Goal: Communication & Community: Answer question/provide support

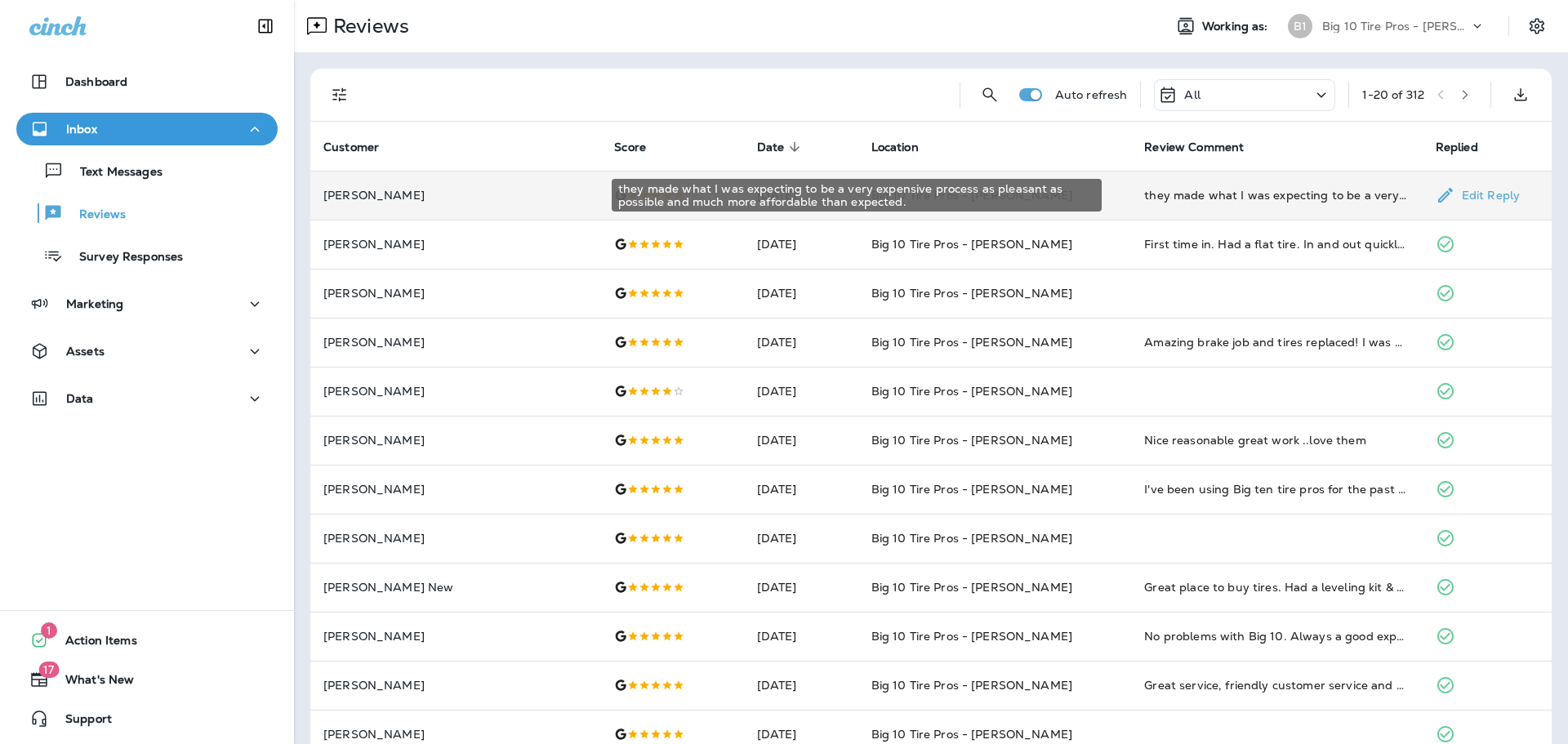
click at [1225, 191] on div "they made what I was expecting to be a very expensive process as pleasant as po…" at bounding box center [1276, 195] width 264 height 16
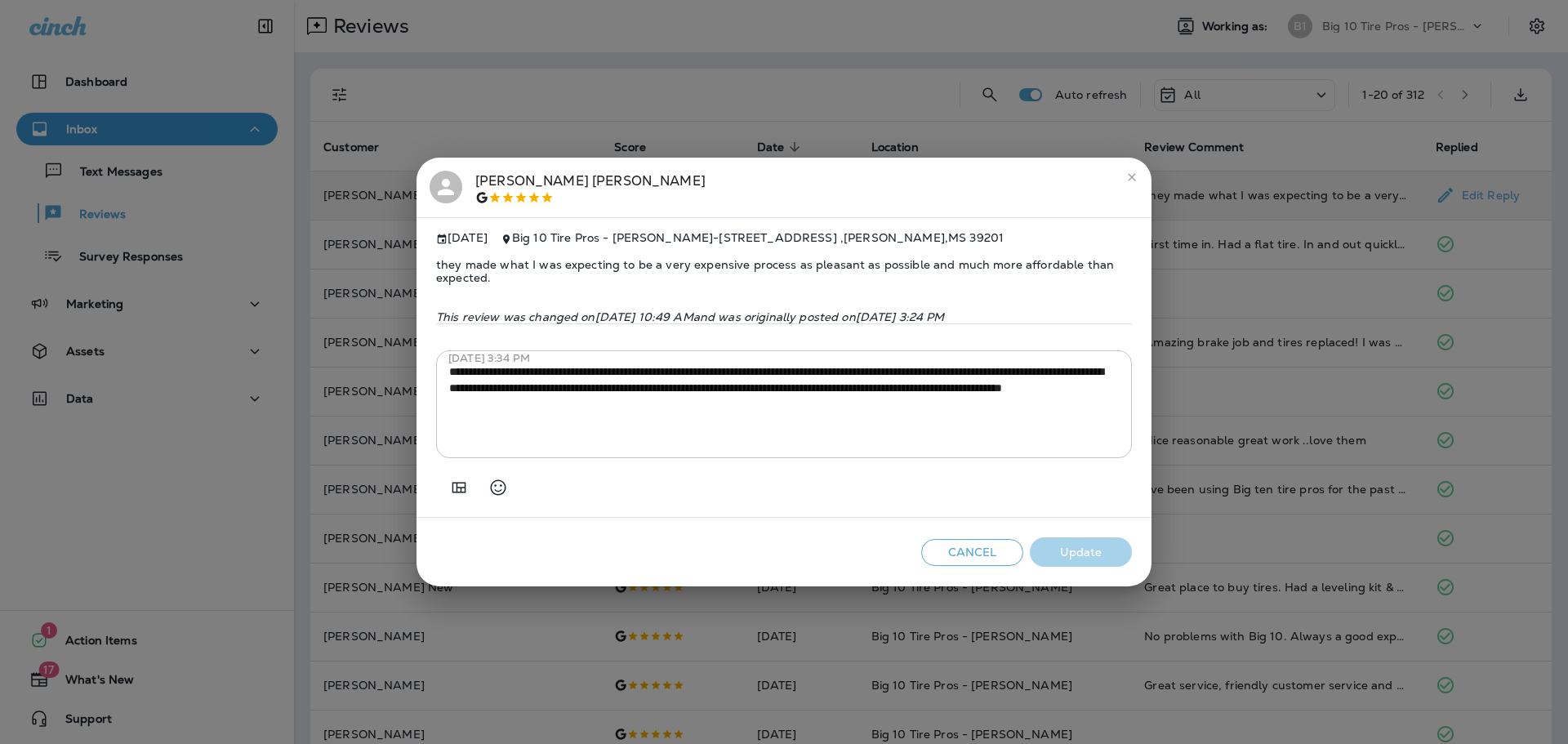
click at [1133, 174] on icon "close" at bounding box center [1132, 177] width 13 height 13
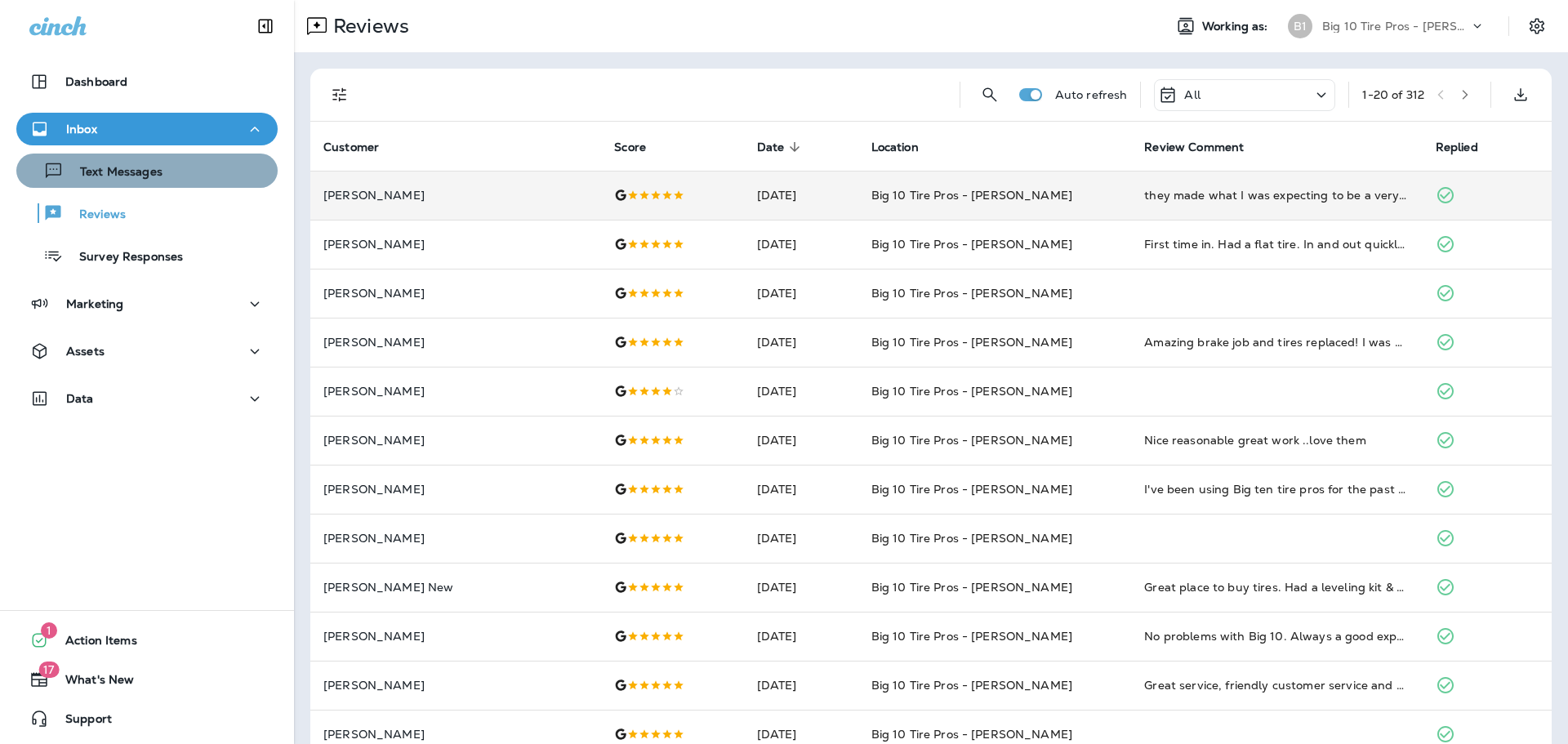
click at [151, 171] on p "Text Messages" at bounding box center [114, 172] width 99 height 15
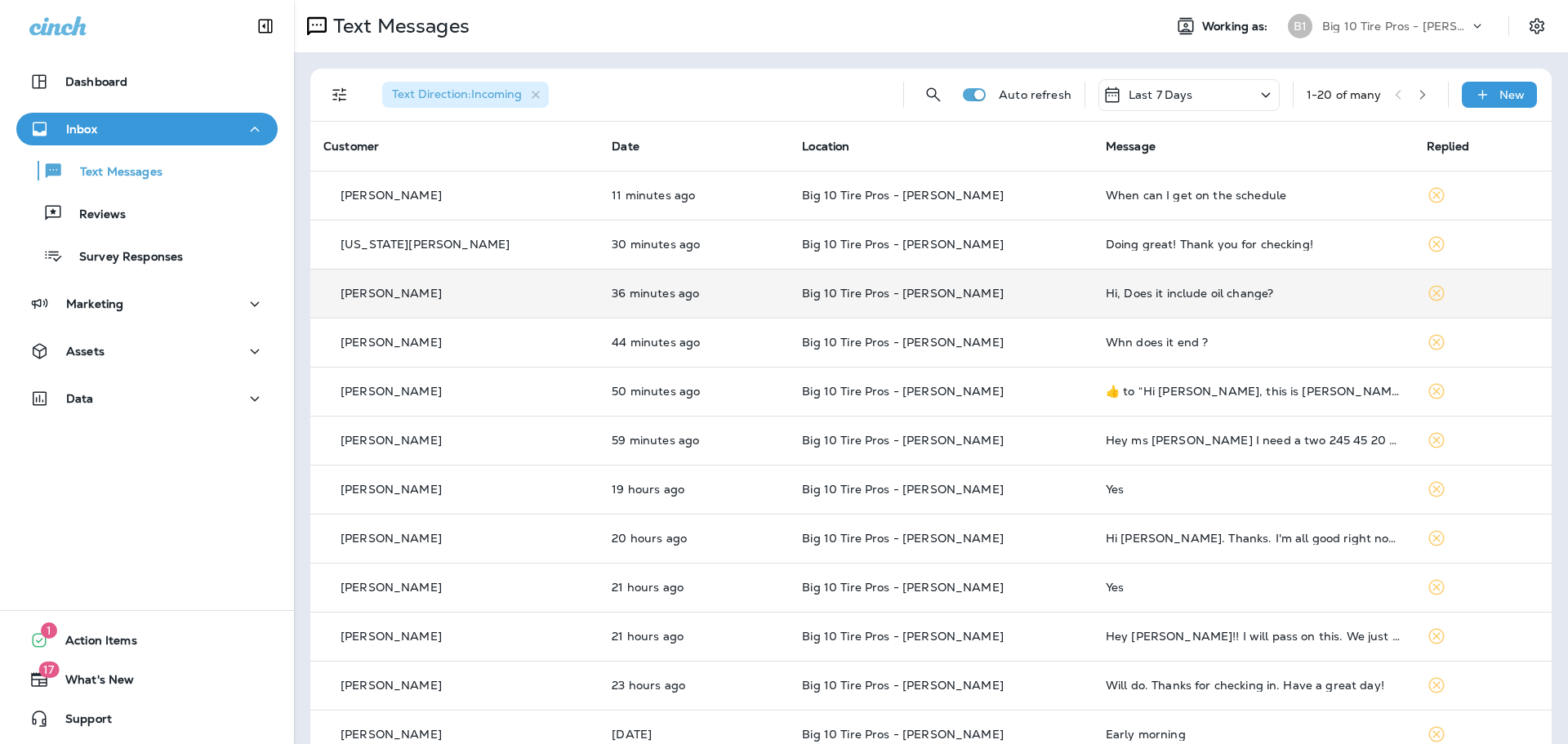
click at [1134, 294] on div "Hi, Does it include oil change?" at bounding box center [1252, 293] width 295 height 13
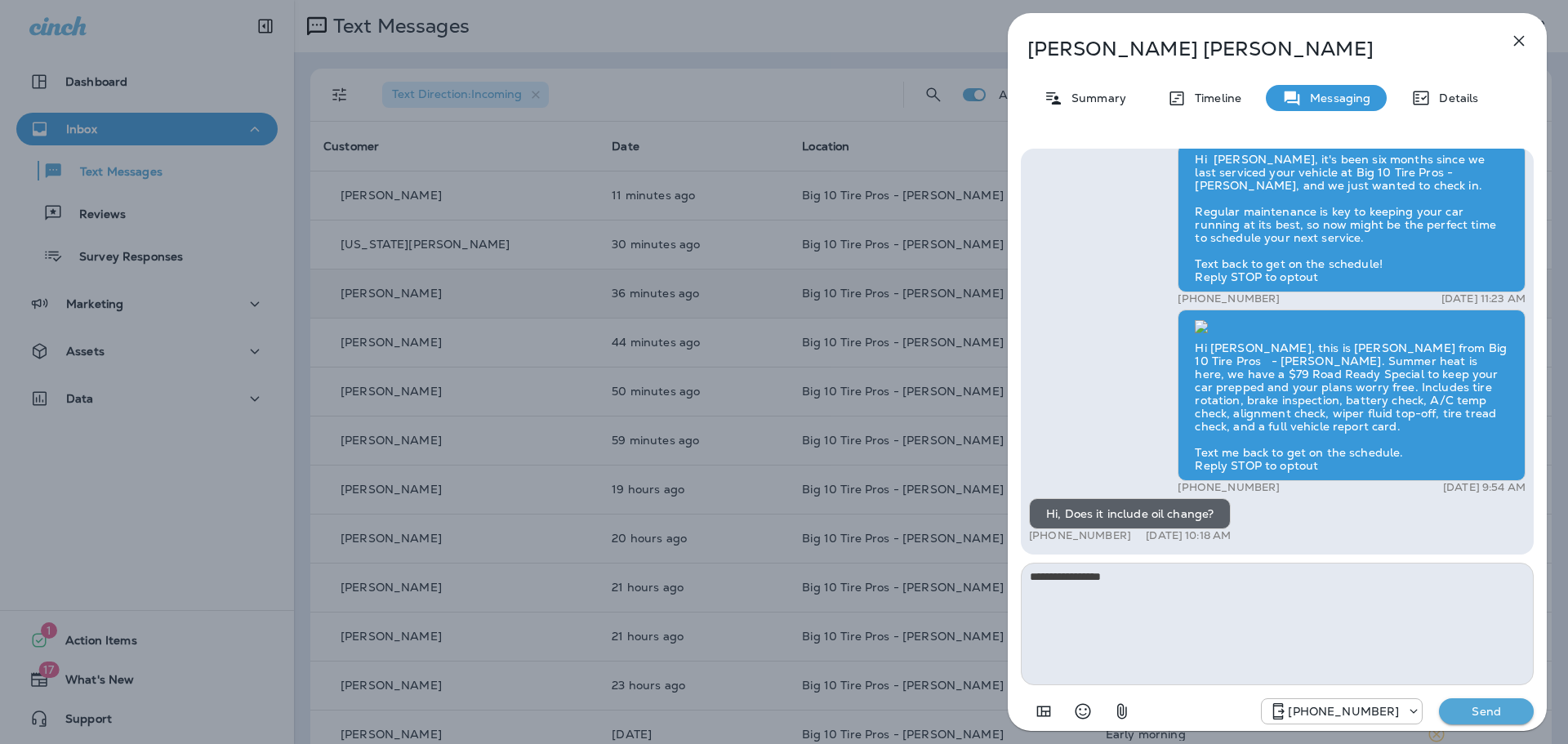
type textarea "**********"
click at [1496, 707] on p "Send" at bounding box center [1486, 712] width 69 height 14
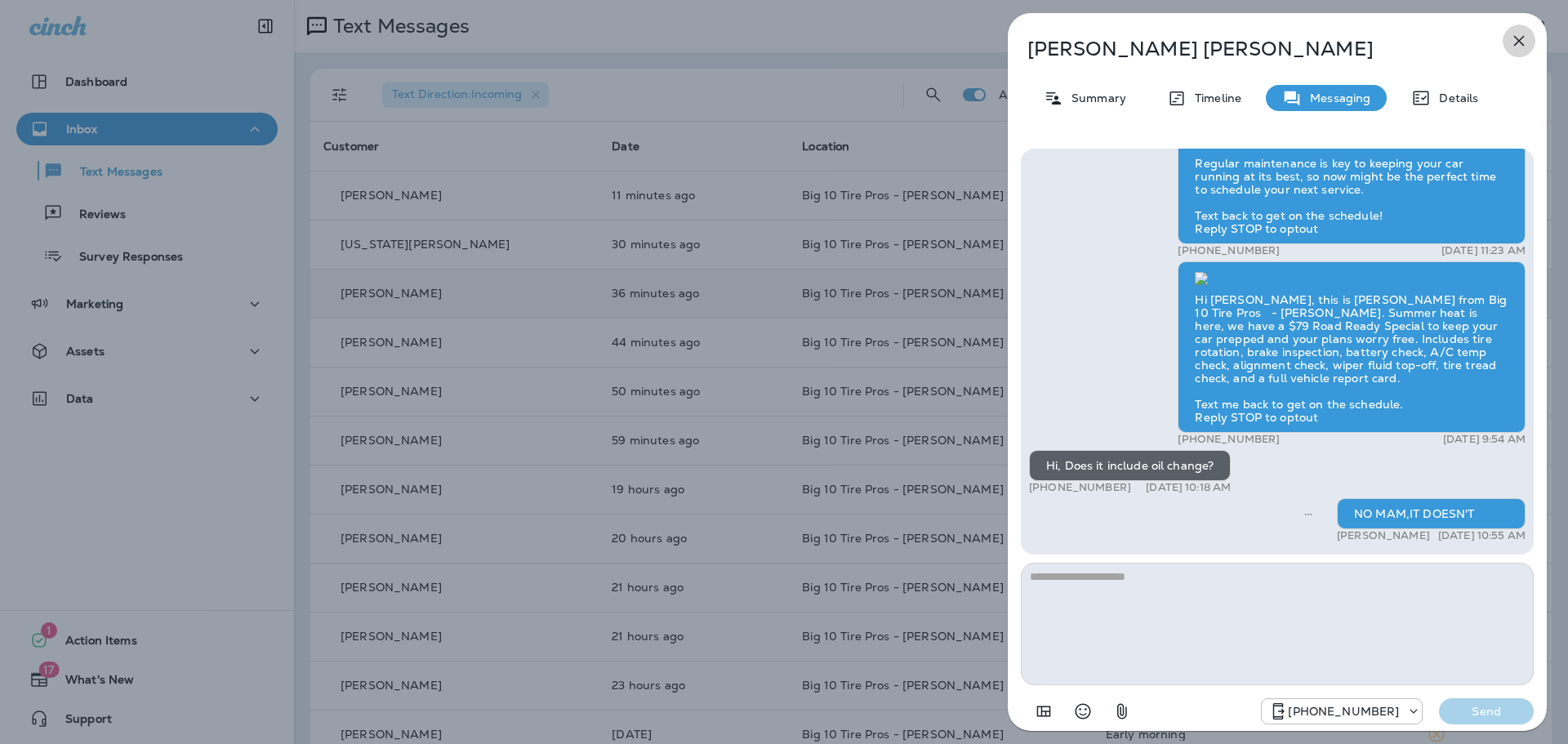
click at [1516, 39] on icon "button" at bounding box center [1519, 41] width 20 height 20
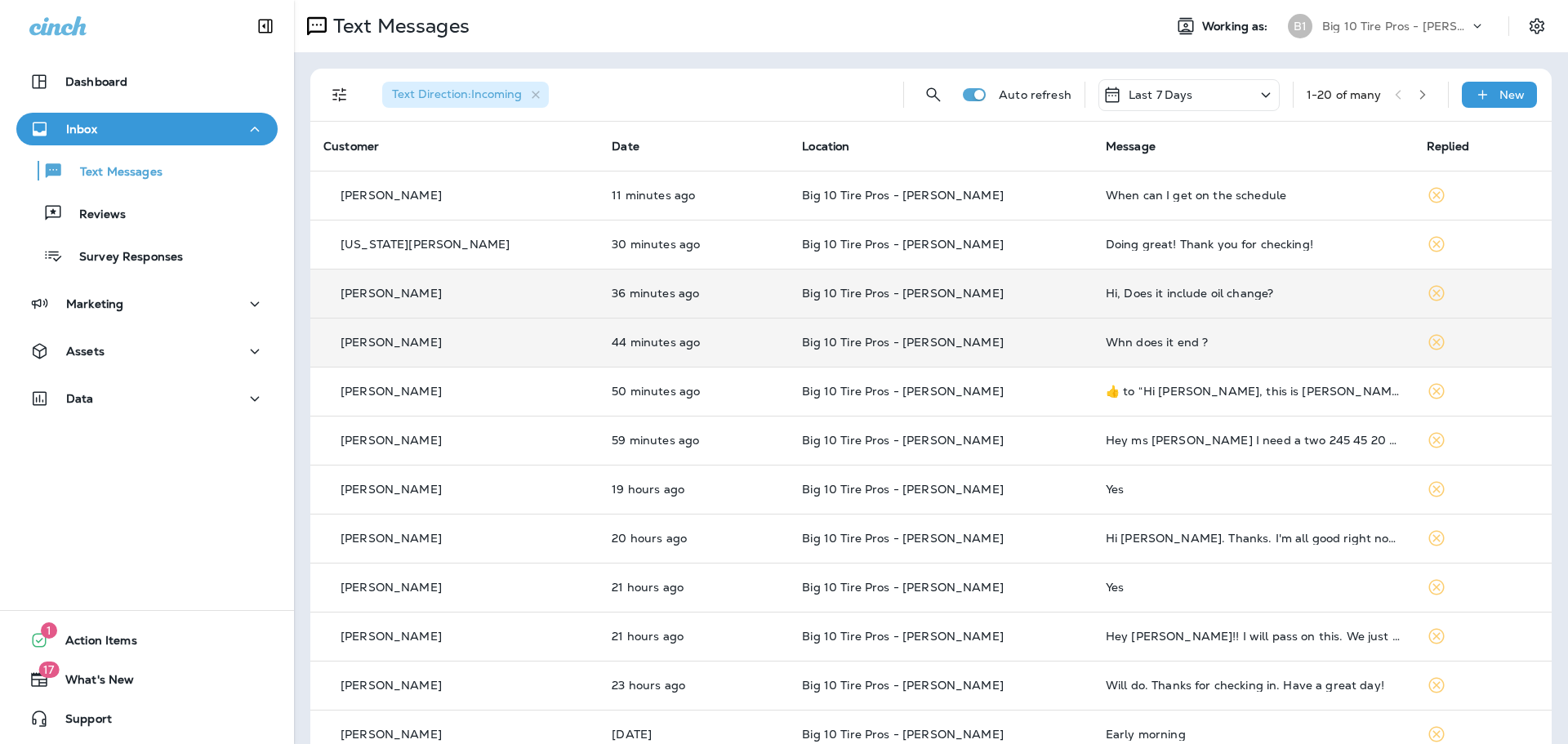
click at [1114, 341] on div "Whn does it end ?" at bounding box center [1252, 342] width 295 height 13
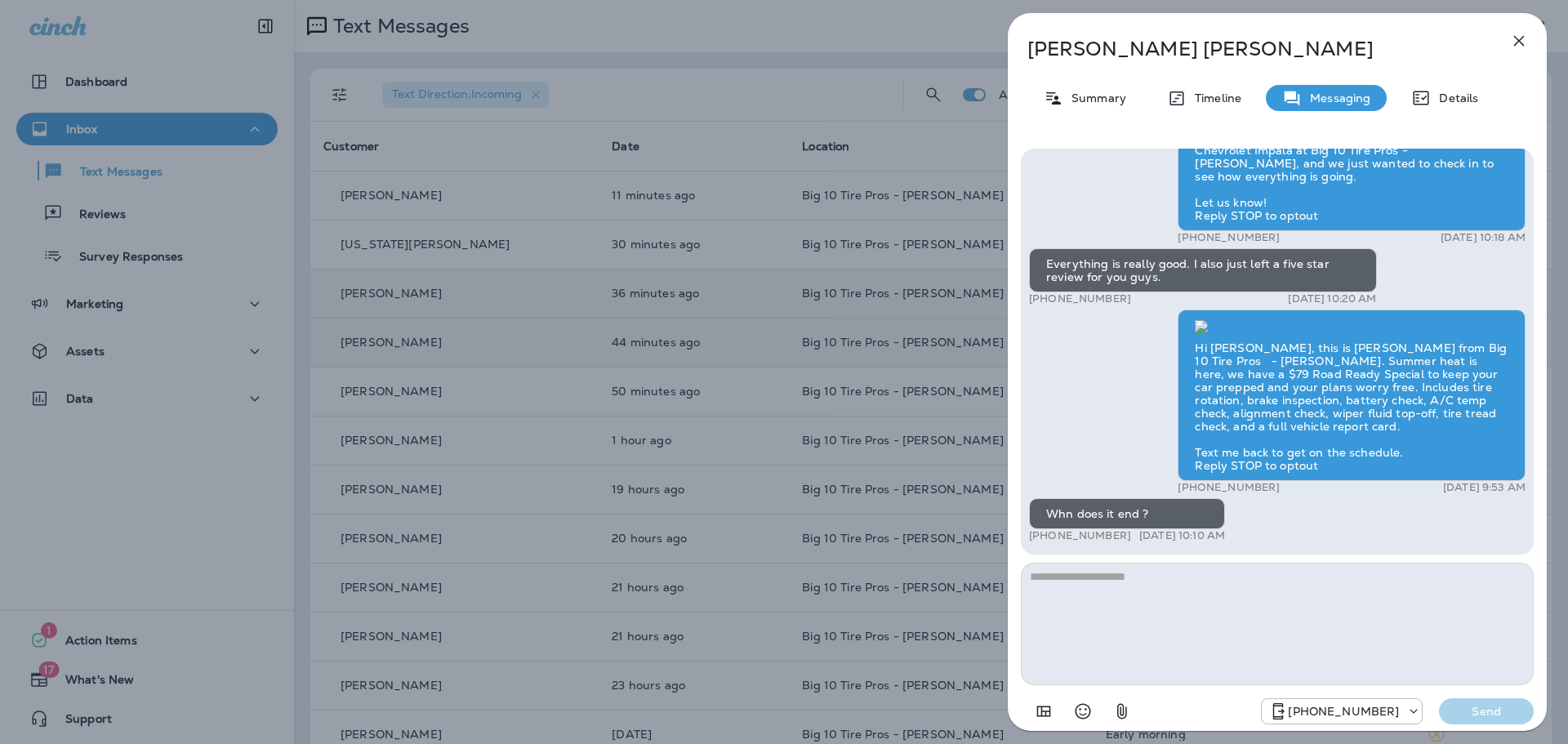
click at [1208, 320] on img at bounding box center [1201, 326] width 13 height 13
click at [1521, 43] on icon "button" at bounding box center [1519, 41] width 11 height 11
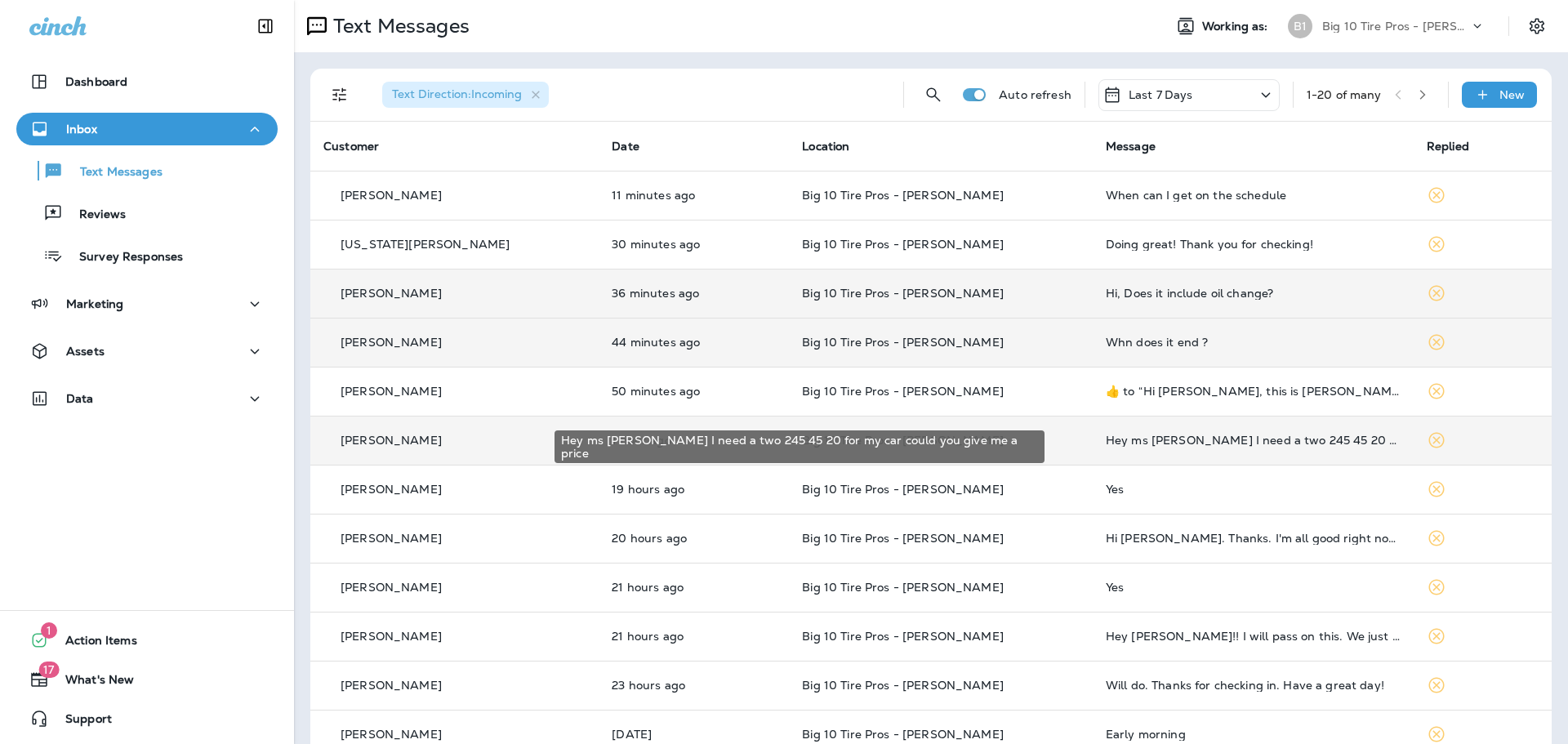
click at [1288, 436] on div "Hey ms [PERSON_NAME] I need a two 245 45 20 for my car could you give me a price" at bounding box center [1252, 440] width 295 height 13
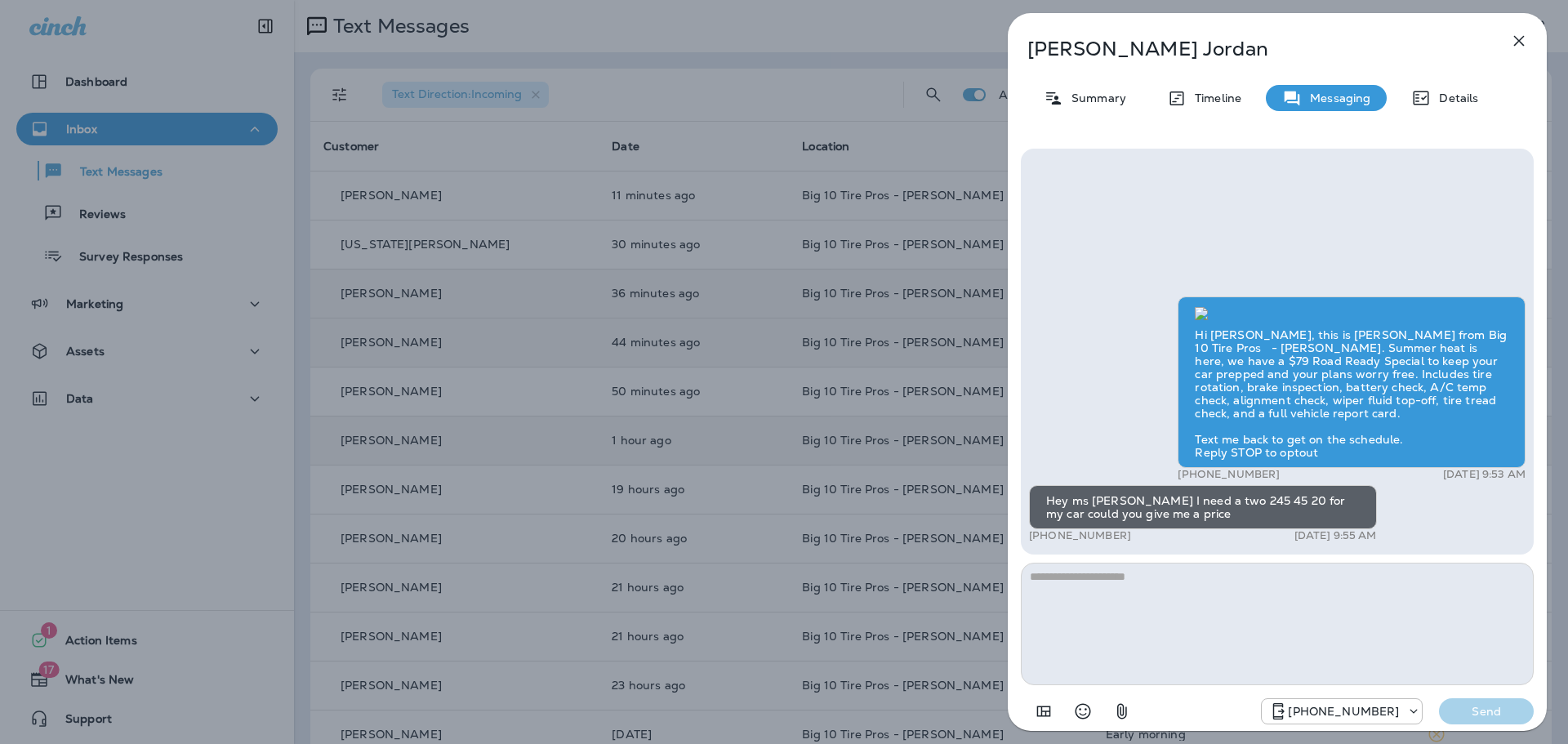
click at [1096, 592] on textarea at bounding box center [1277, 624] width 513 height 123
type textarea "**********"
click at [1495, 712] on p "Send" at bounding box center [1486, 712] width 69 height 14
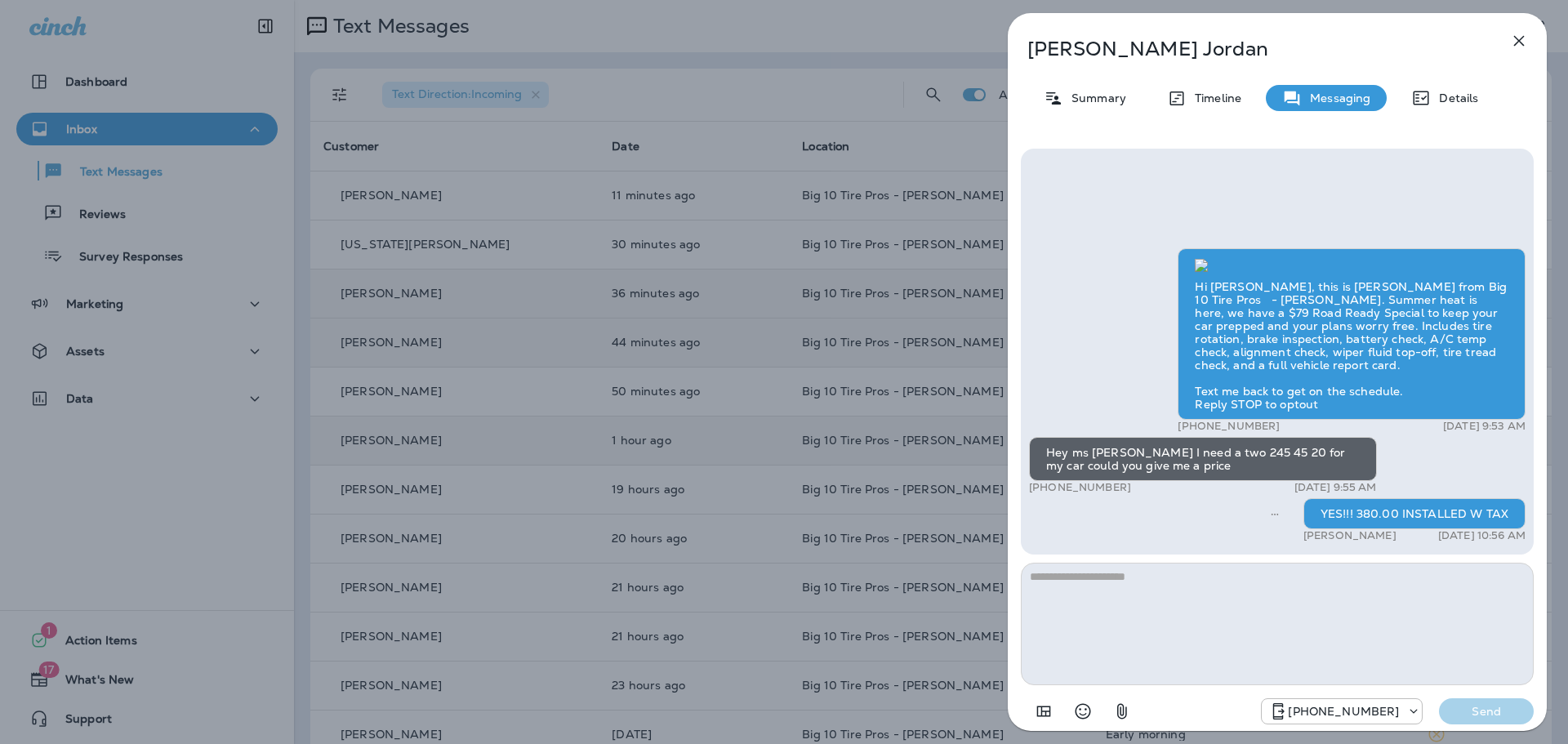
click at [1519, 36] on icon "button" at bounding box center [1519, 41] width 20 height 20
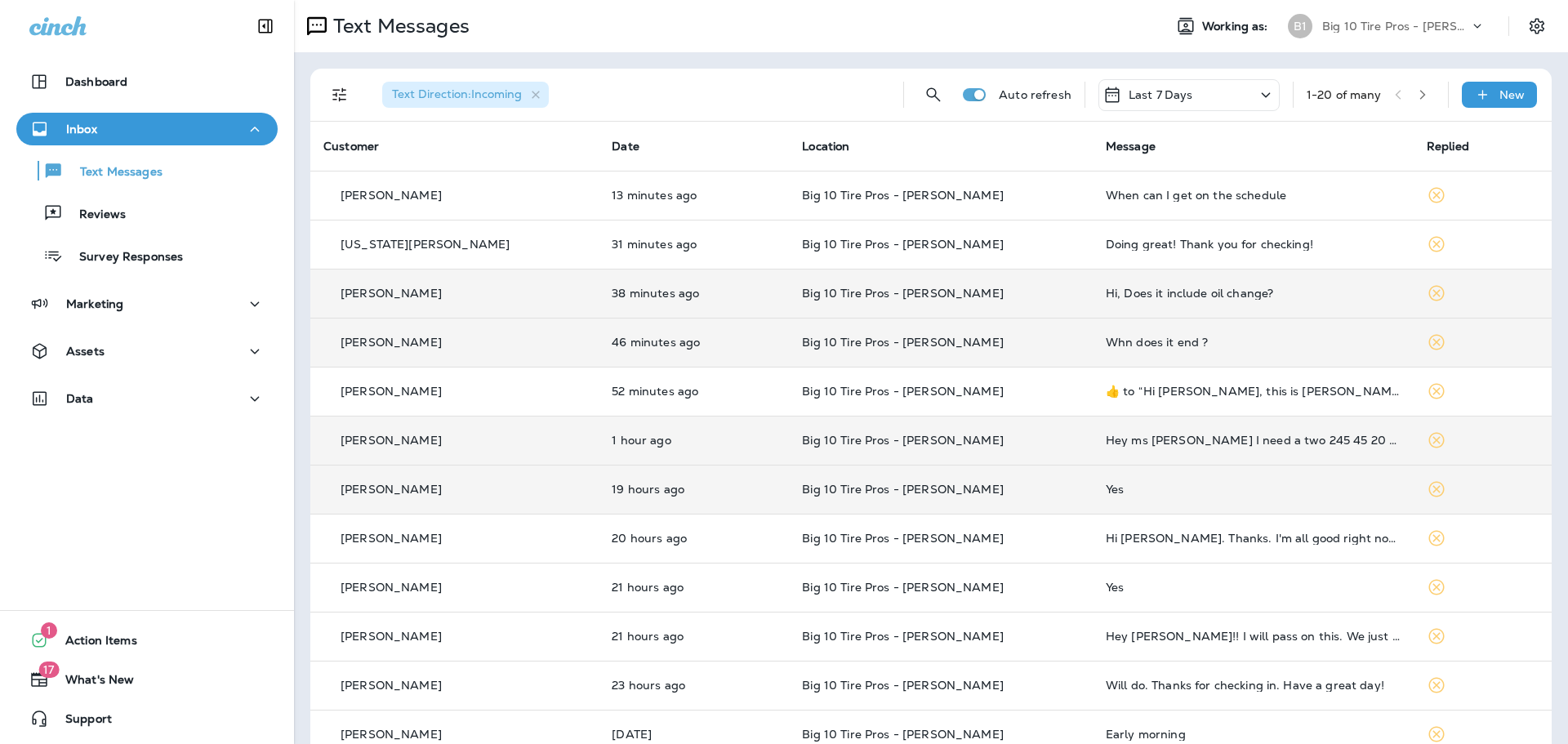
click at [1105, 492] on div "Yes" at bounding box center [1252, 489] width 295 height 13
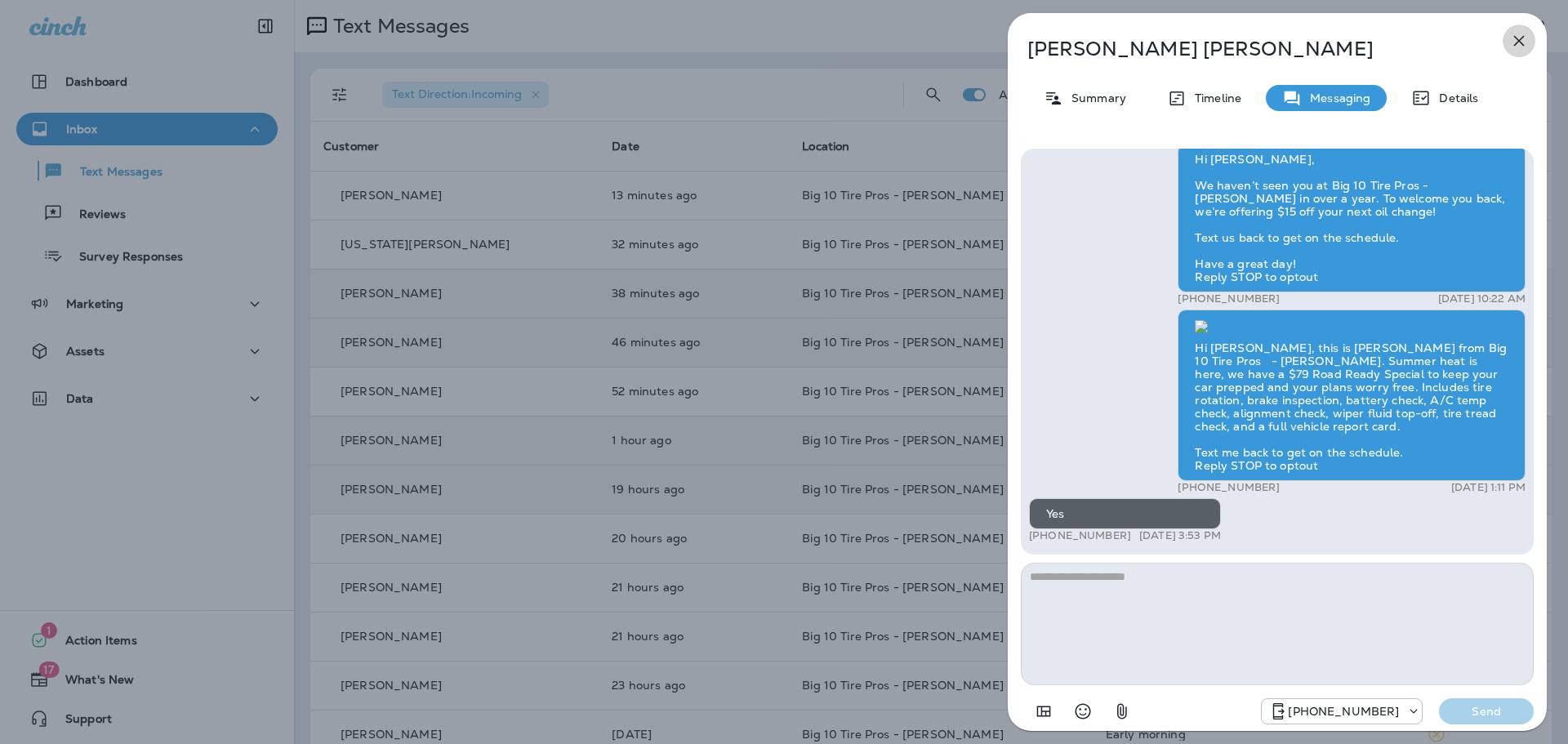
click at [1521, 39] on icon "button" at bounding box center [1519, 41] width 11 height 11
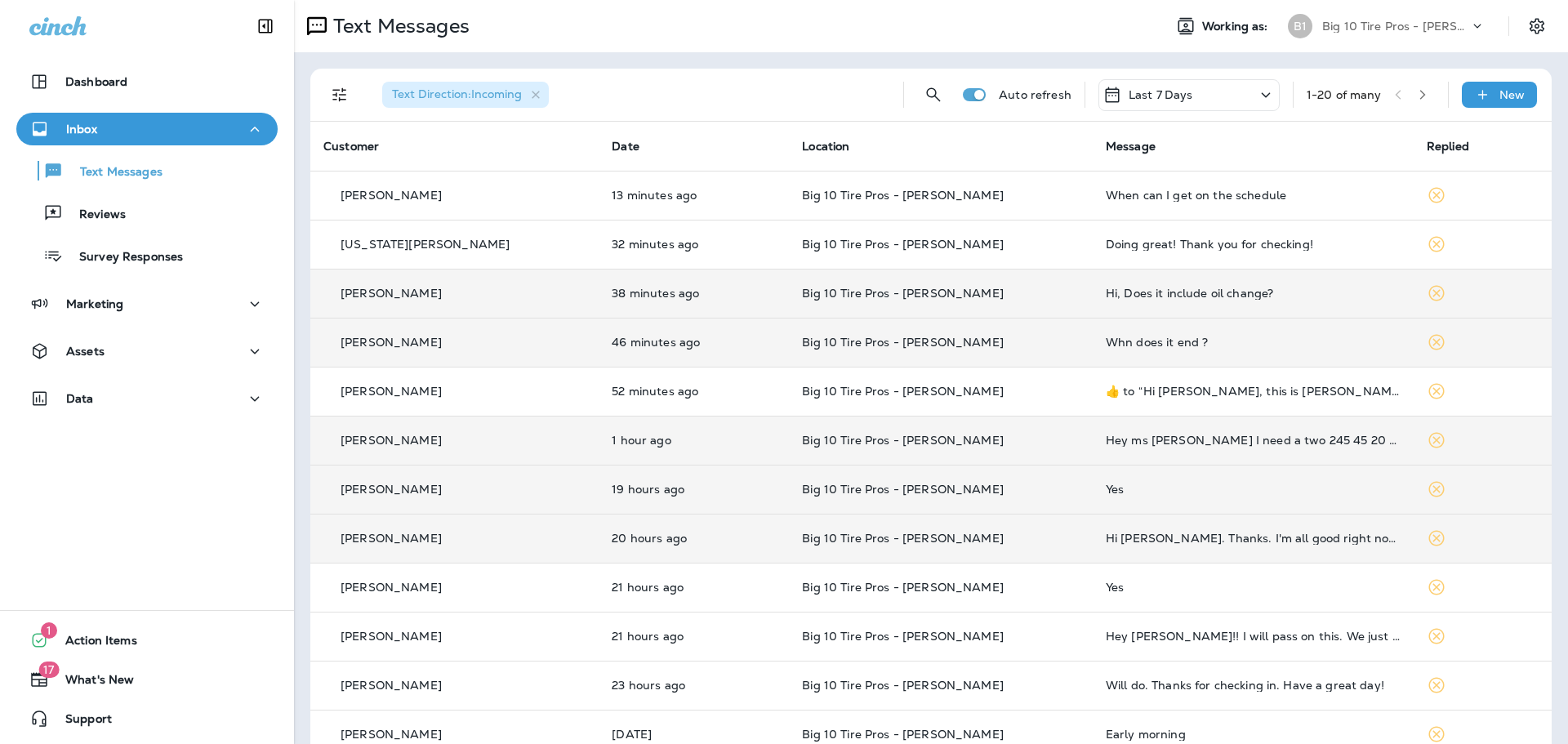
click at [1224, 539] on div "Hi [PERSON_NAME]. Thanks. I'm all good right now! [PERSON_NAME]" at bounding box center [1252, 538] width 295 height 13
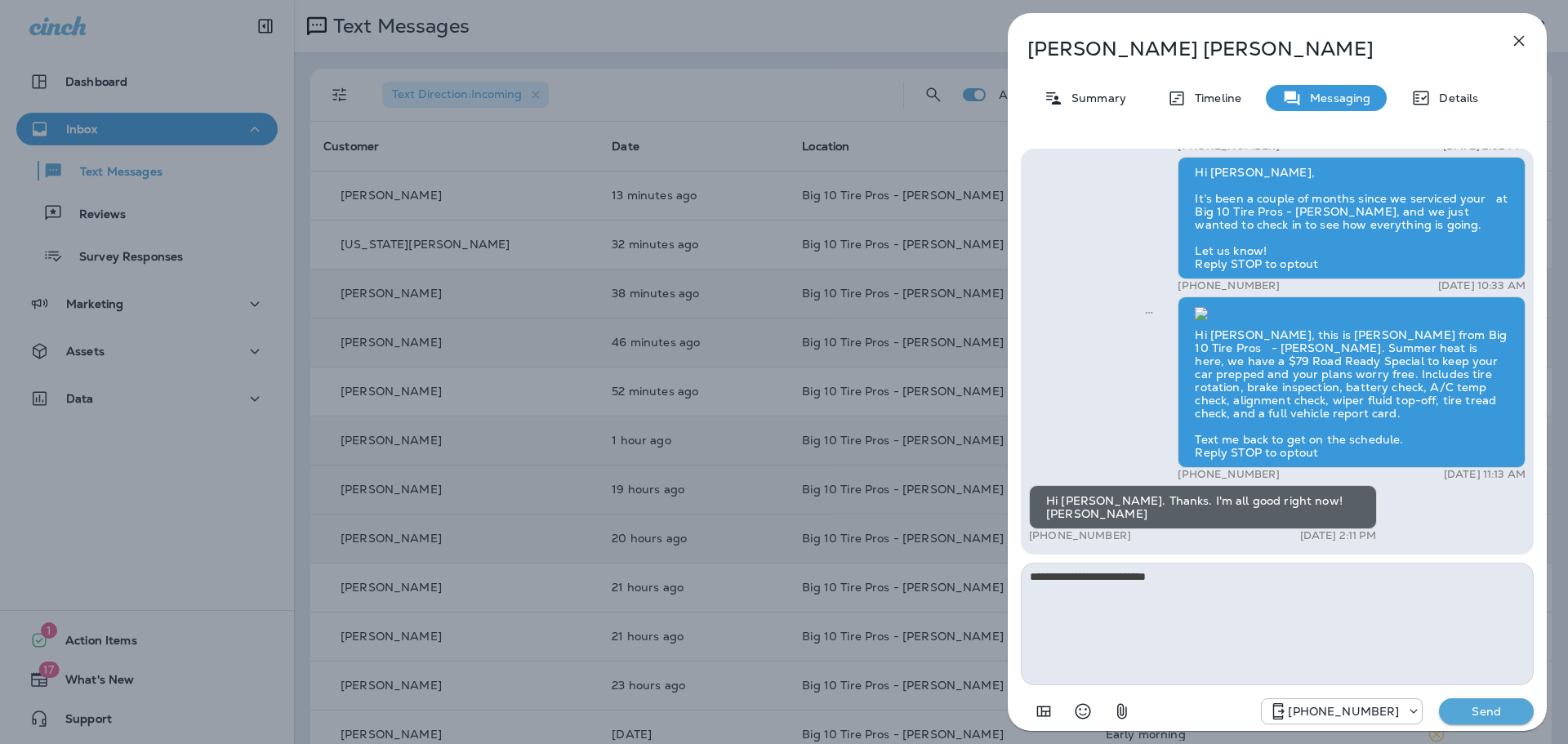
type textarea "**********"
click at [1499, 712] on p "Send" at bounding box center [1486, 712] width 69 height 14
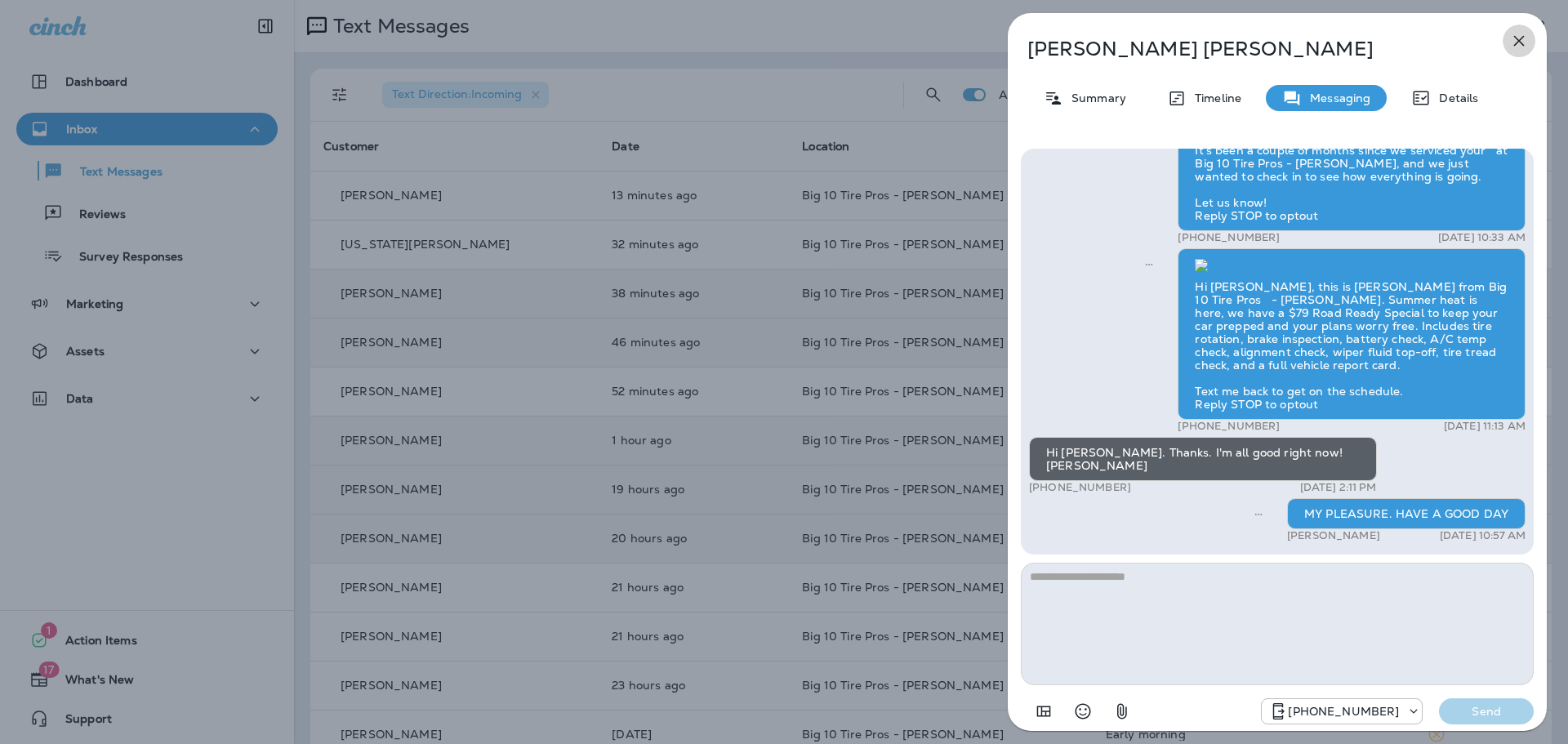
click at [1515, 40] on icon "button" at bounding box center [1519, 41] width 20 height 20
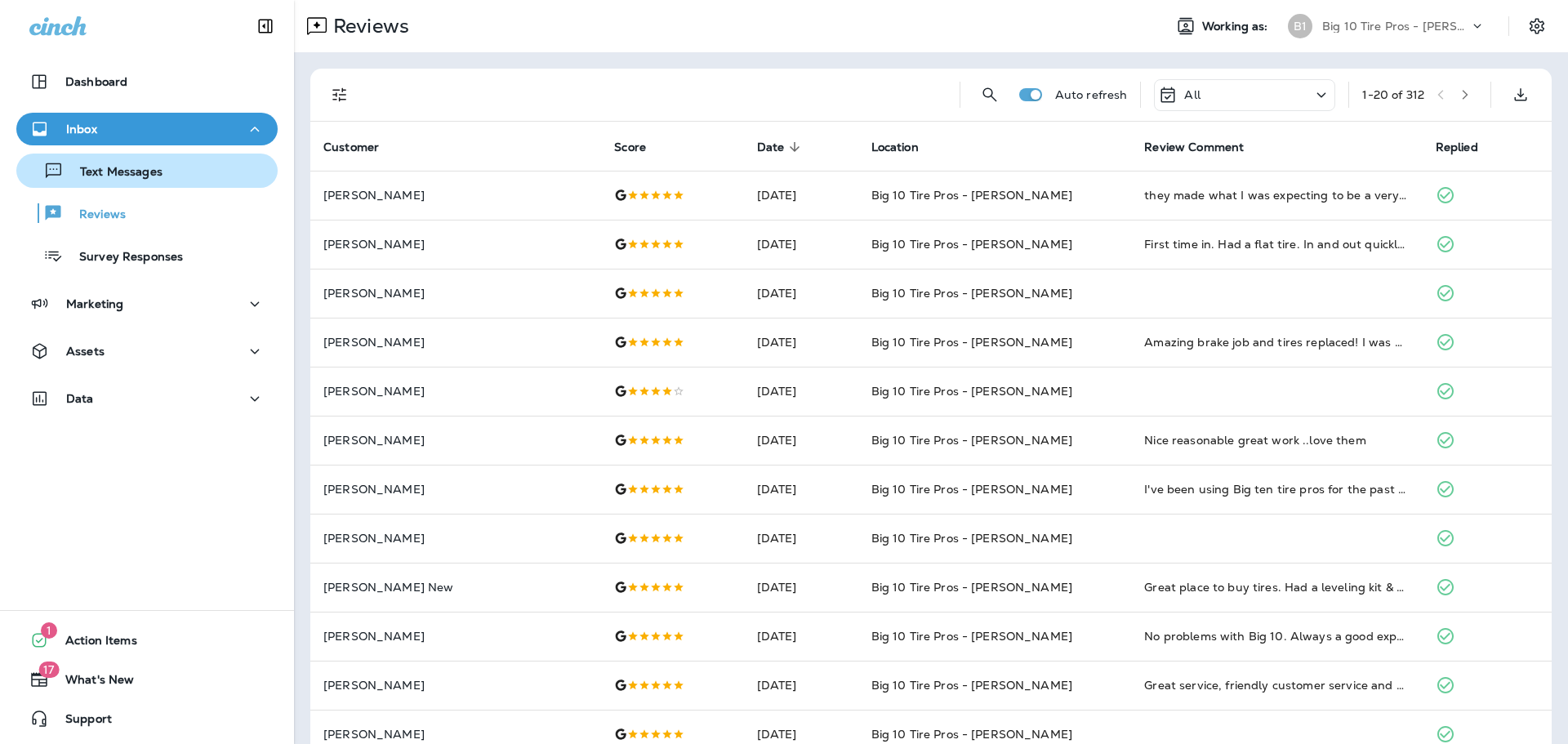
click at [125, 175] on p "Text Messages" at bounding box center [114, 172] width 99 height 15
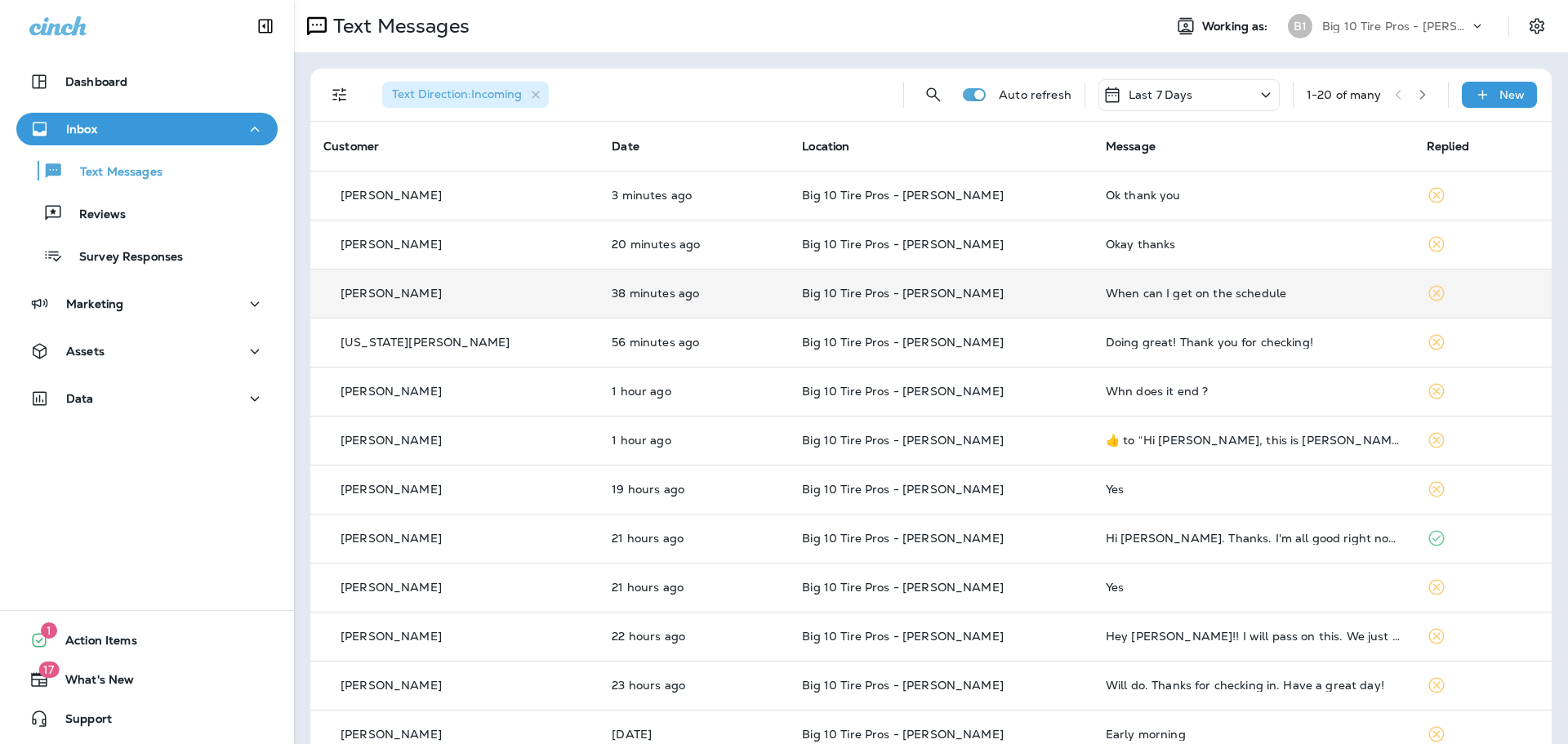
click at [1105, 294] on div "When can I get on the schedule" at bounding box center [1252, 293] width 295 height 13
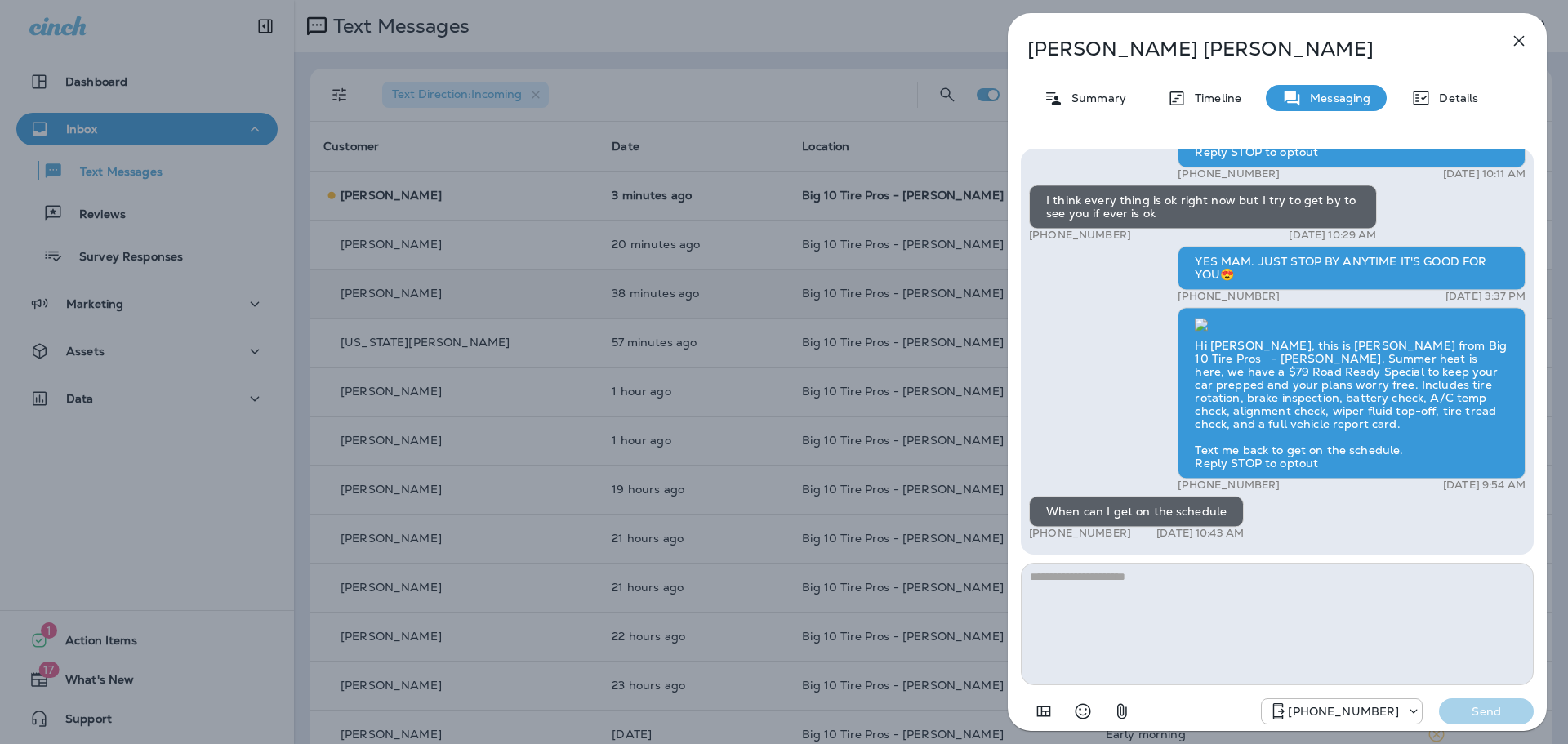
click at [1112, 585] on textarea at bounding box center [1277, 624] width 513 height 123
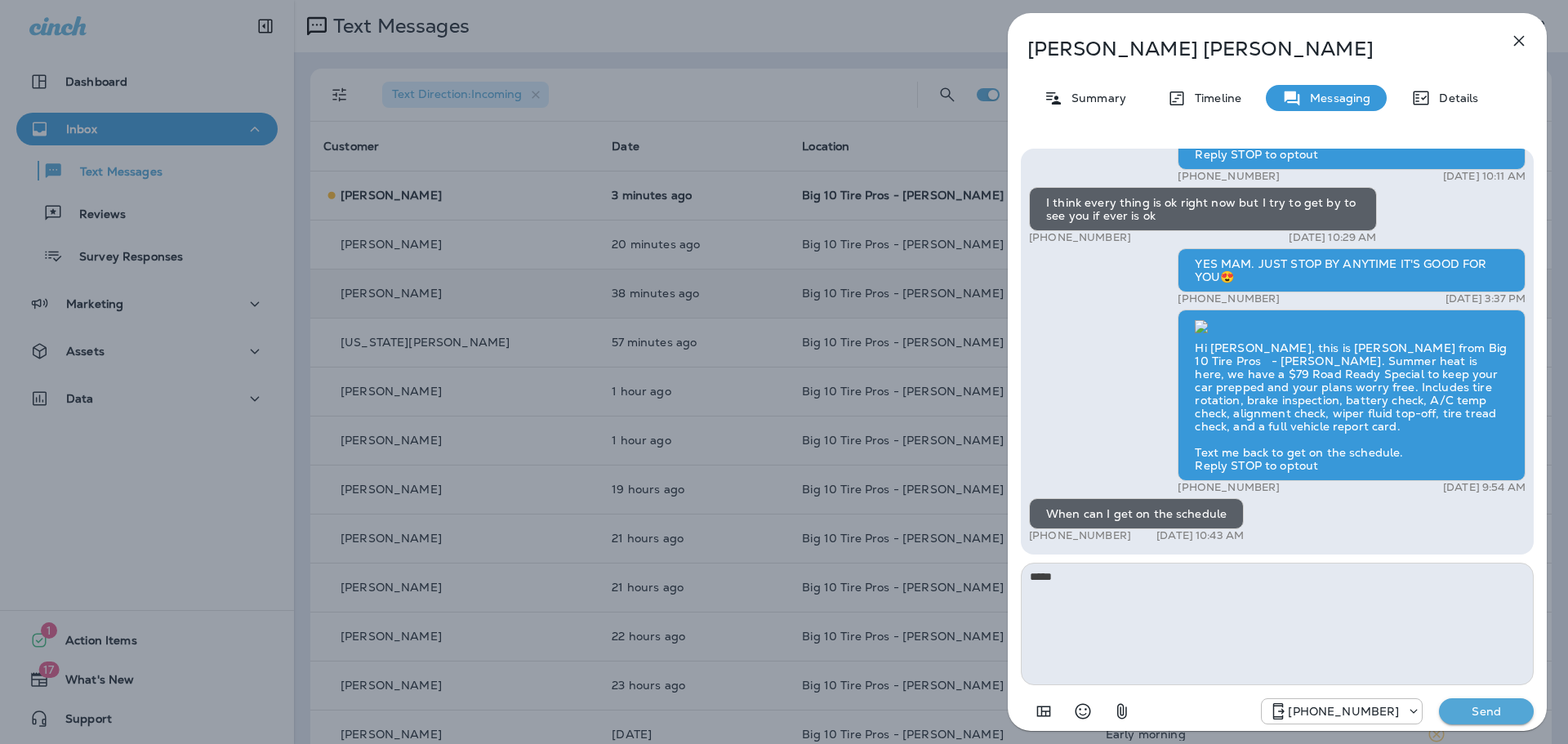
type textarea "*****"
click at [1496, 714] on p "Send" at bounding box center [1486, 712] width 69 height 14
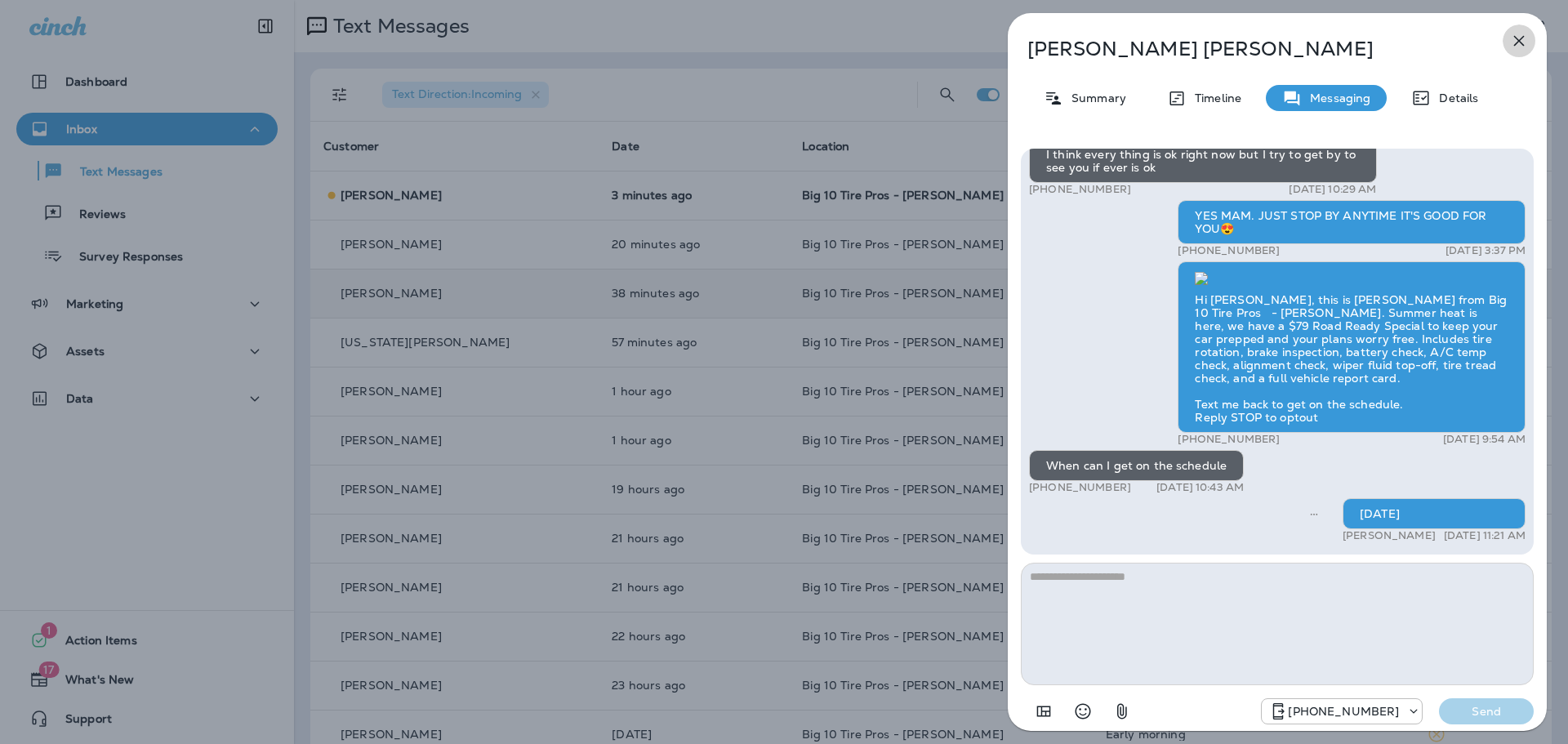
click at [1515, 33] on icon "button" at bounding box center [1519, 41] width 20 height 20
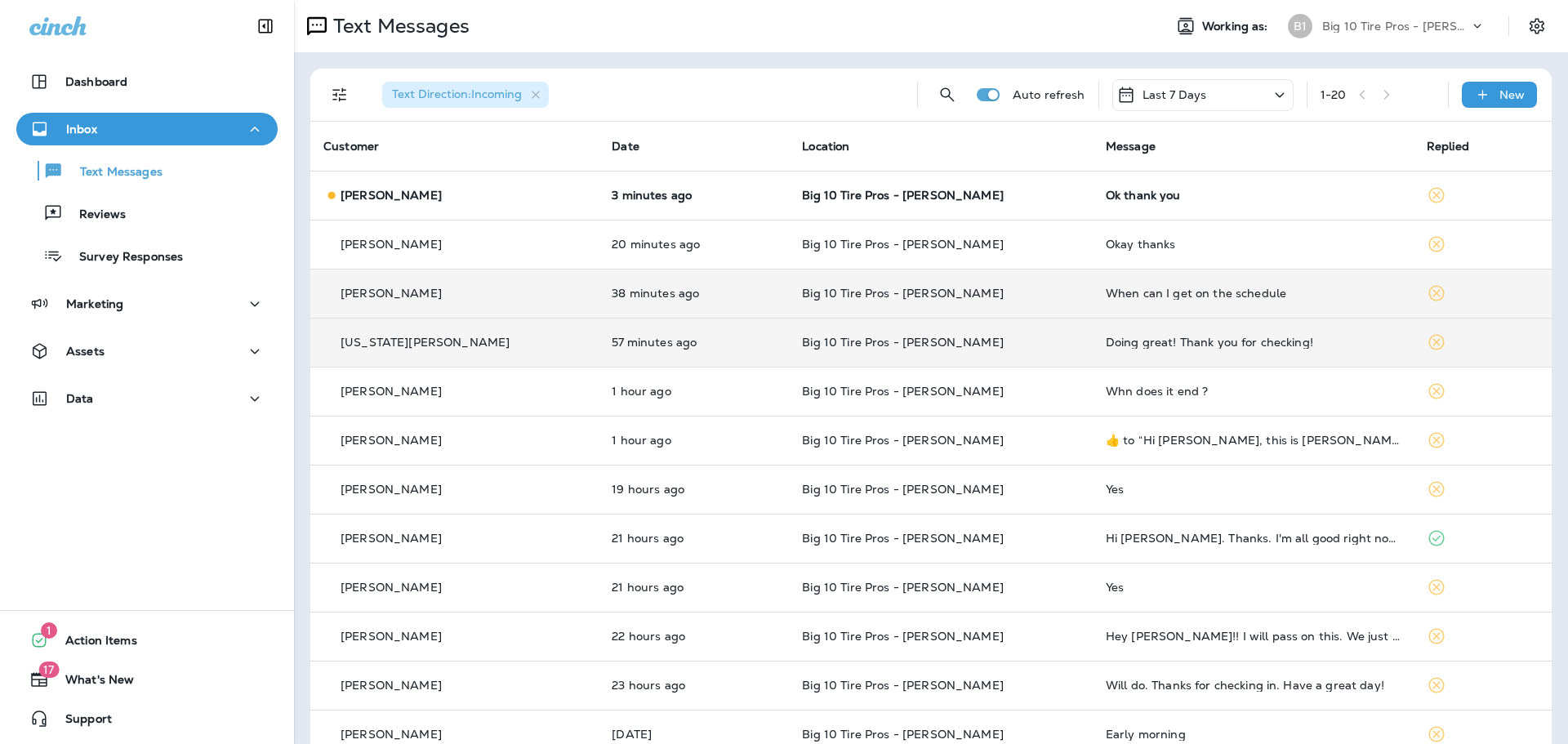
click at [1137, 344] on div "Doing great! Thank you for checking!" at bounding box center [1252, 342] width 295 height 13
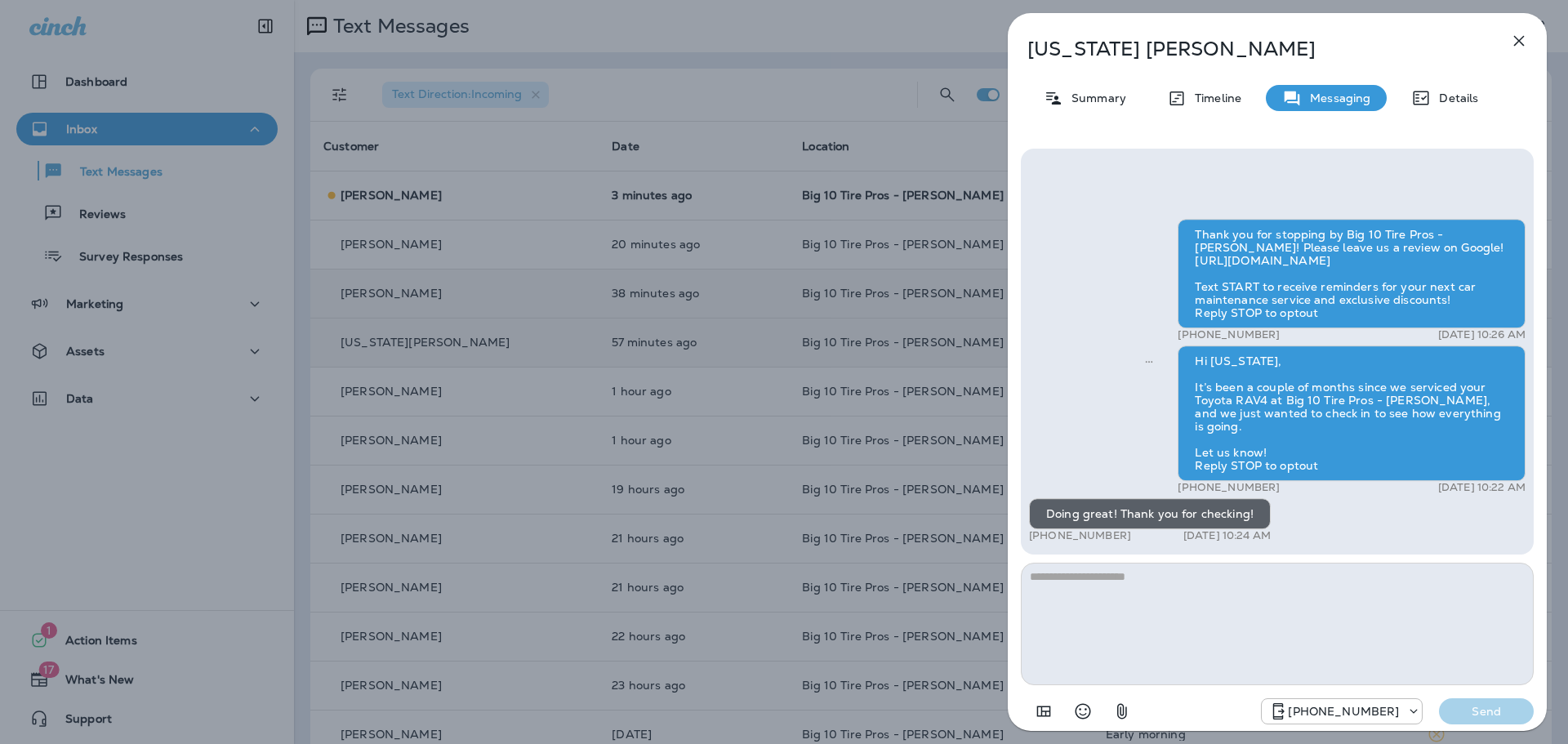
click at [1116, 617] on textarea at bounding box center [1277, 624] width 513 height 123
type textarea "**********"
click at [1482, 712] on p "Send" at bounding box center [1486, 712] width 69 height 14
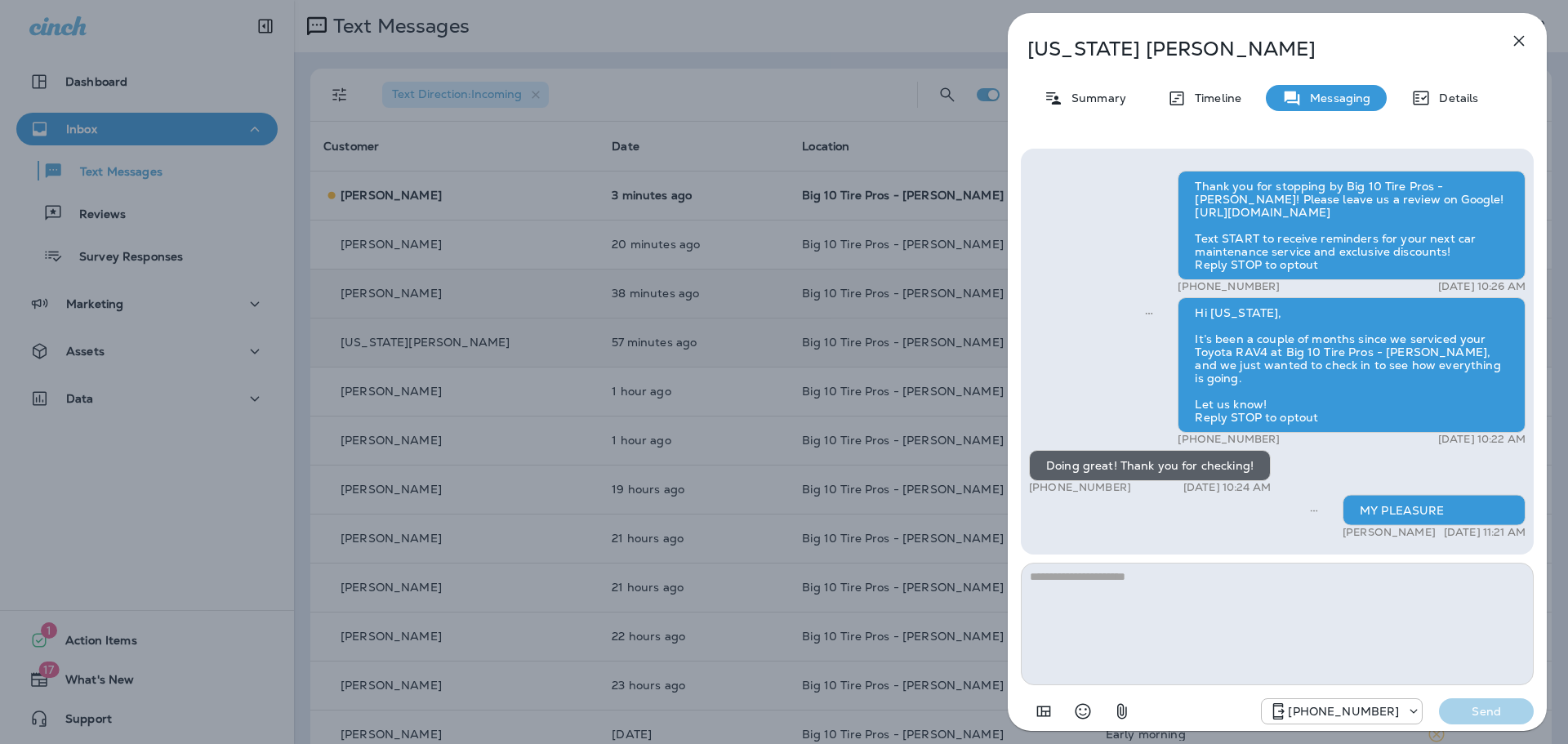
click at [1518, 43] on icon "button" at bounding box center [1519, 41] width 11 height 11
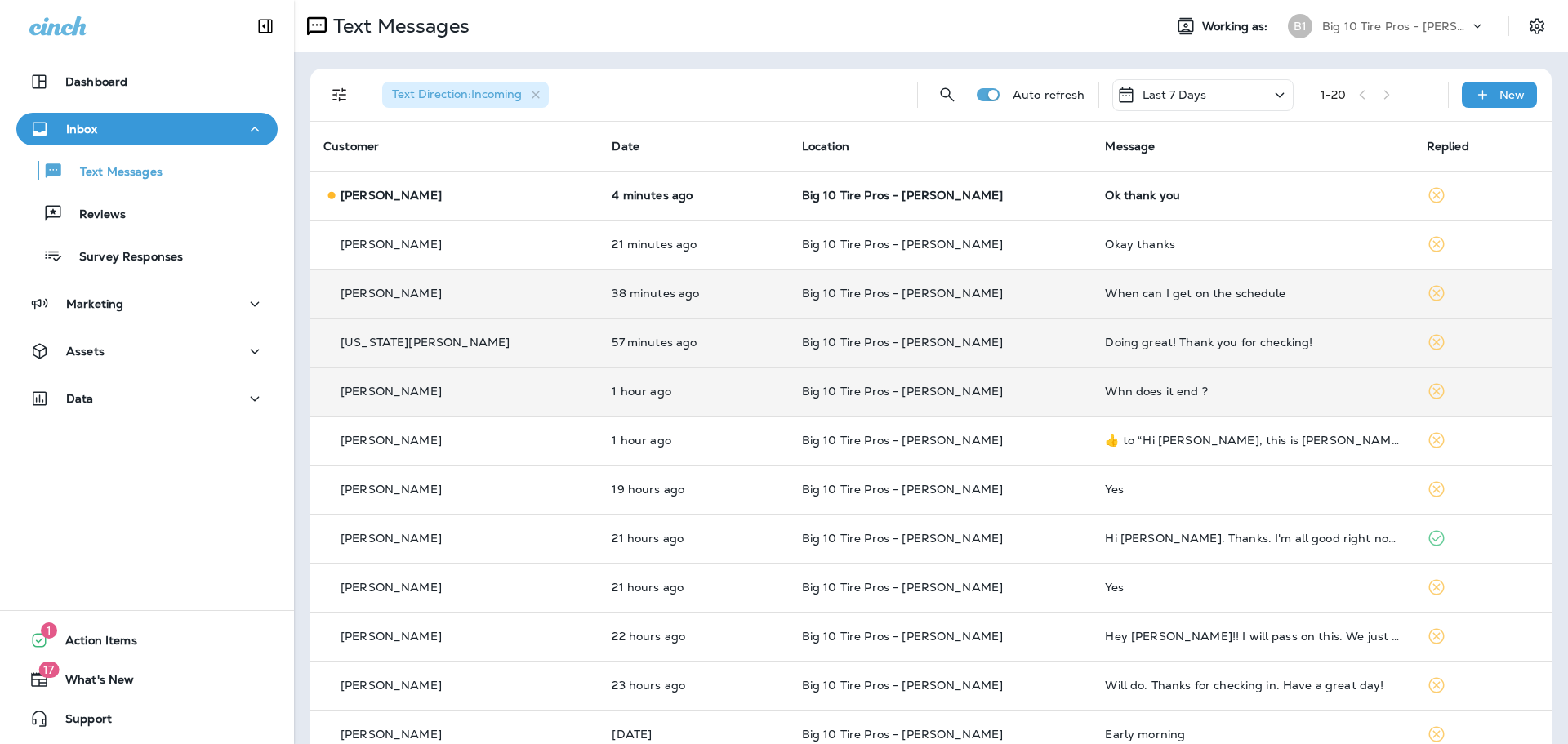
click at [1105, 394] on div "Whn does it end ?" at bounding box center [1252, 391] width 295 height 13
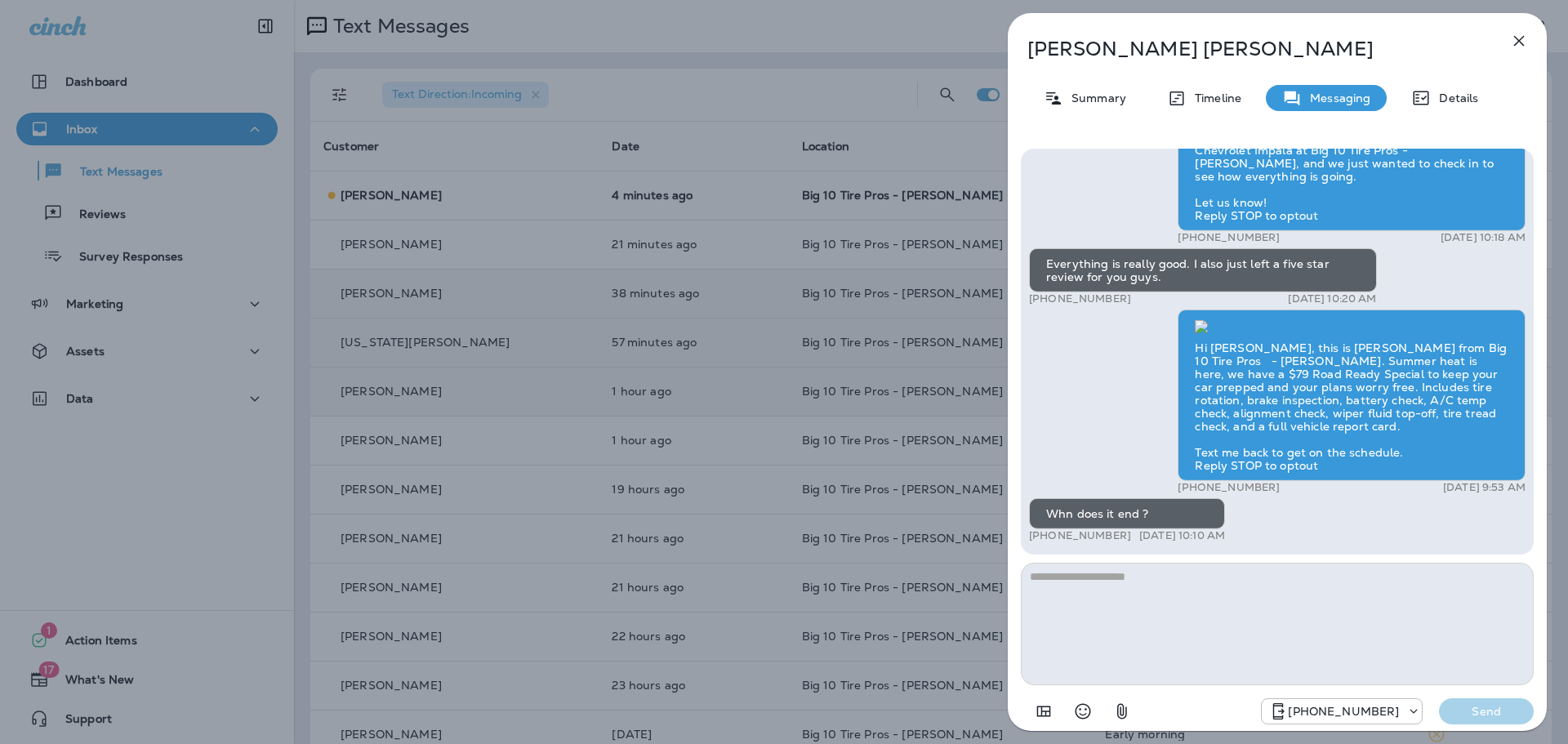
click at [1083, 591] on textarea at bounding box center [1277, 624] width 513 height 123
type textarea "*********"
click at [1480, 706] on p "Send" at bounding box center [1486, 712] width 69 height 14
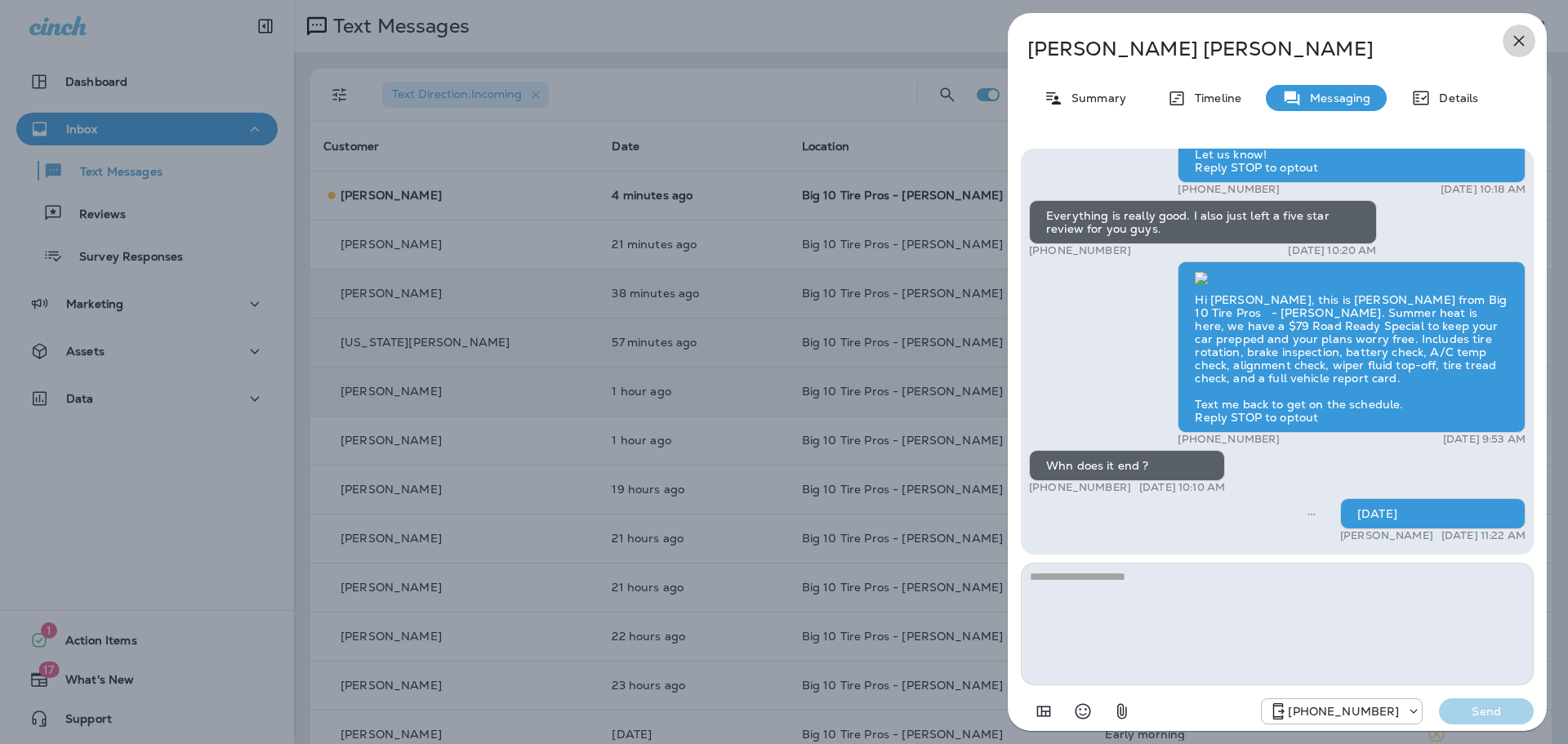
click at [1520, 36] on icon "button" at bounding box center [1519, 41] width 20 height 20
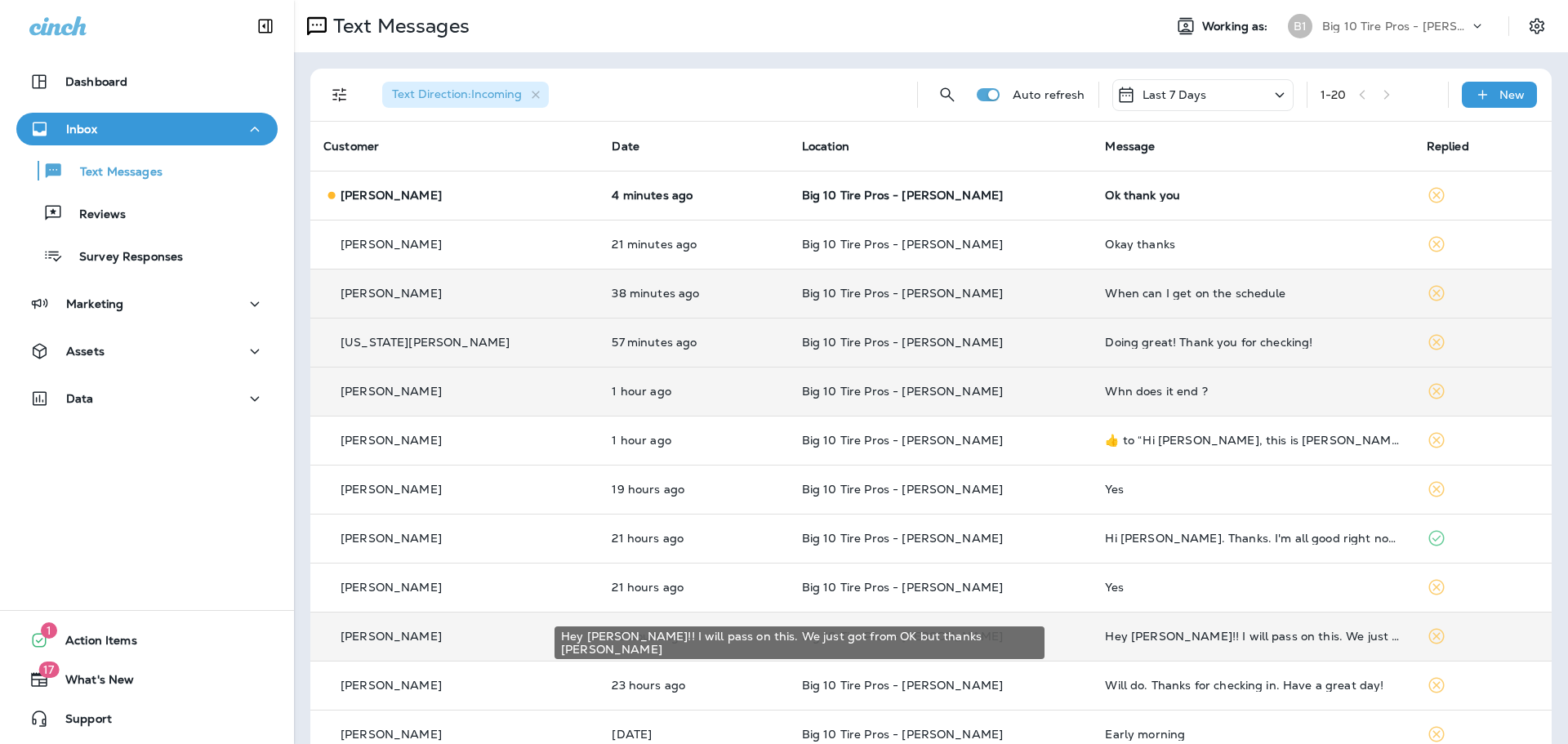
click at [1130, 635] on div "Hey [PERSON_NAME]!! I will pass on this. We just got from OK but thanks [PERSON…" at bounding box center [1252, 636] width 295 height 13
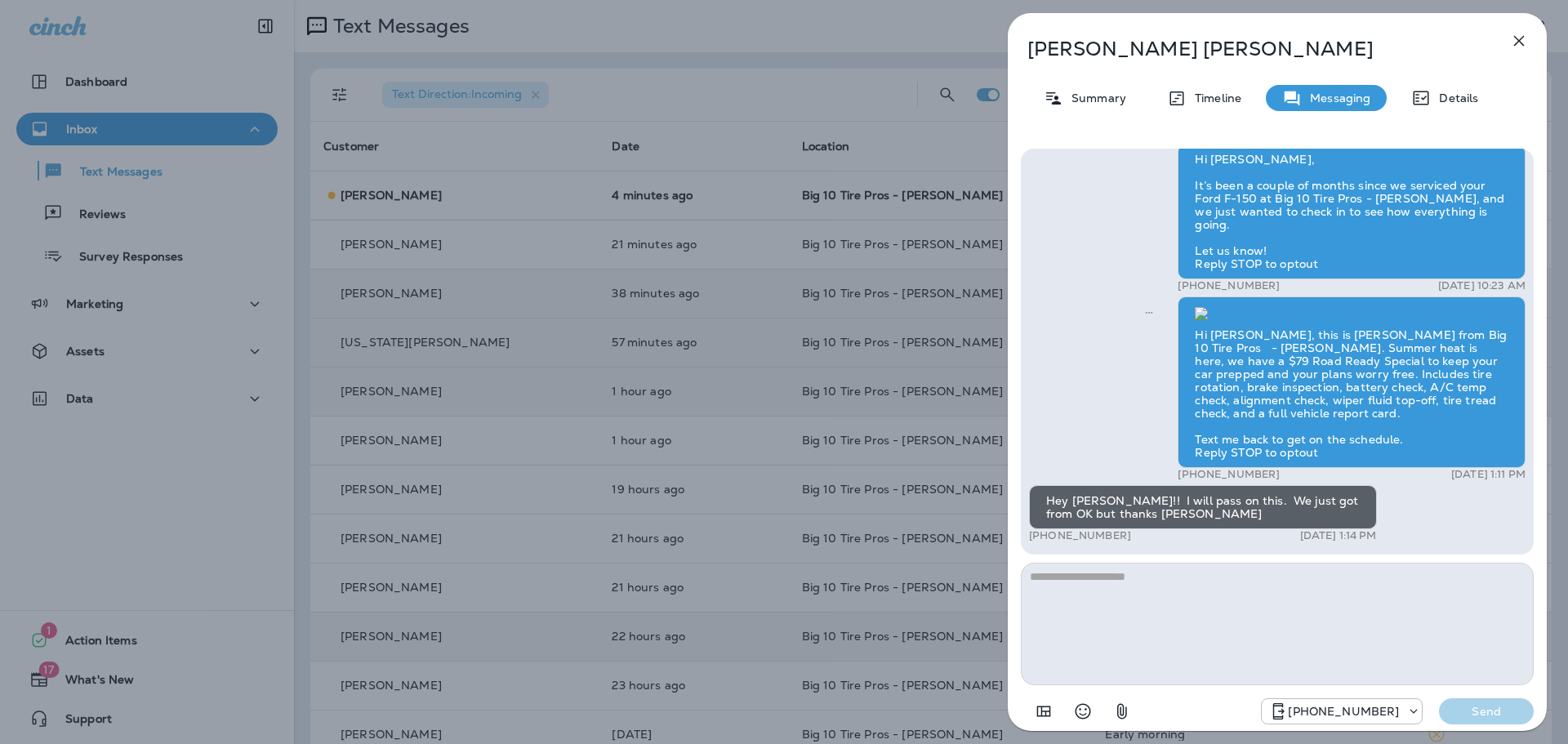
click at [1061, 598] on textarea at bounding box center [1277, 624] width 513 height 123
type textarea "**********"
click at [1474, 710] on p "Send" at bounding box center [1486, 712] width 69 height 14
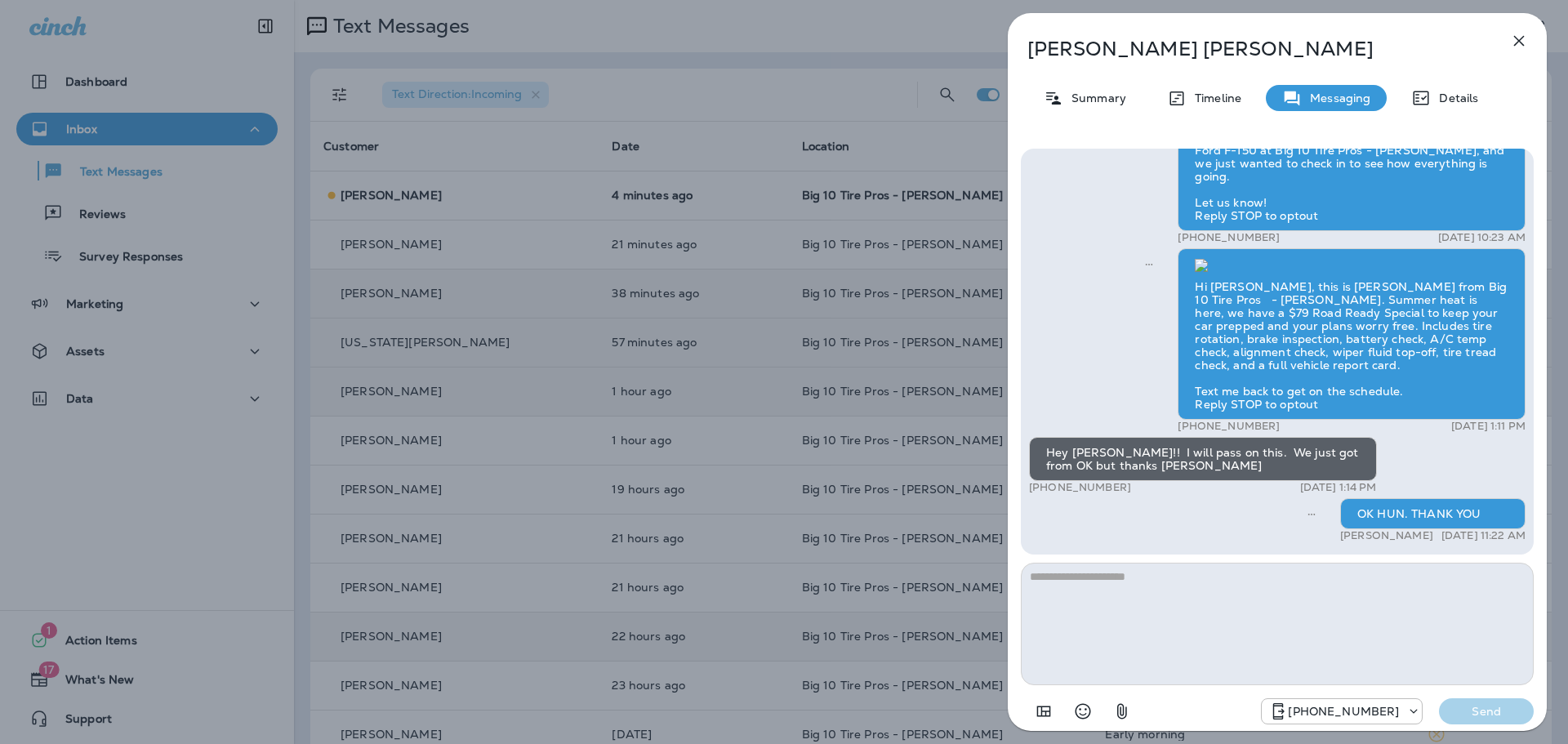
click at [1518, 39] on icon "button" at bounding box center [1519, 41] width 11 height 11
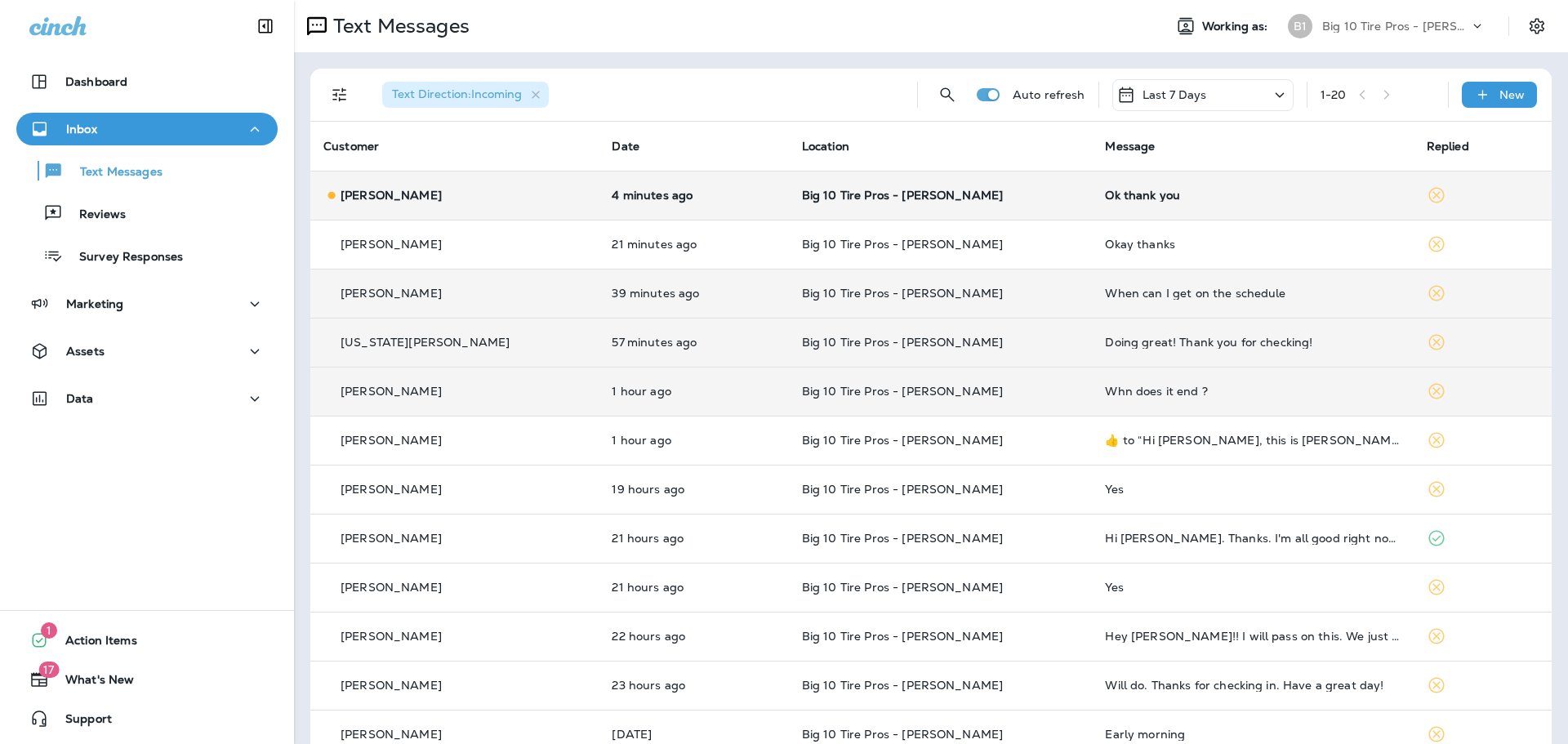
click at [1105, 204] on td "Ok thank you" at bounding box center [1252, 195] width 321 height 49
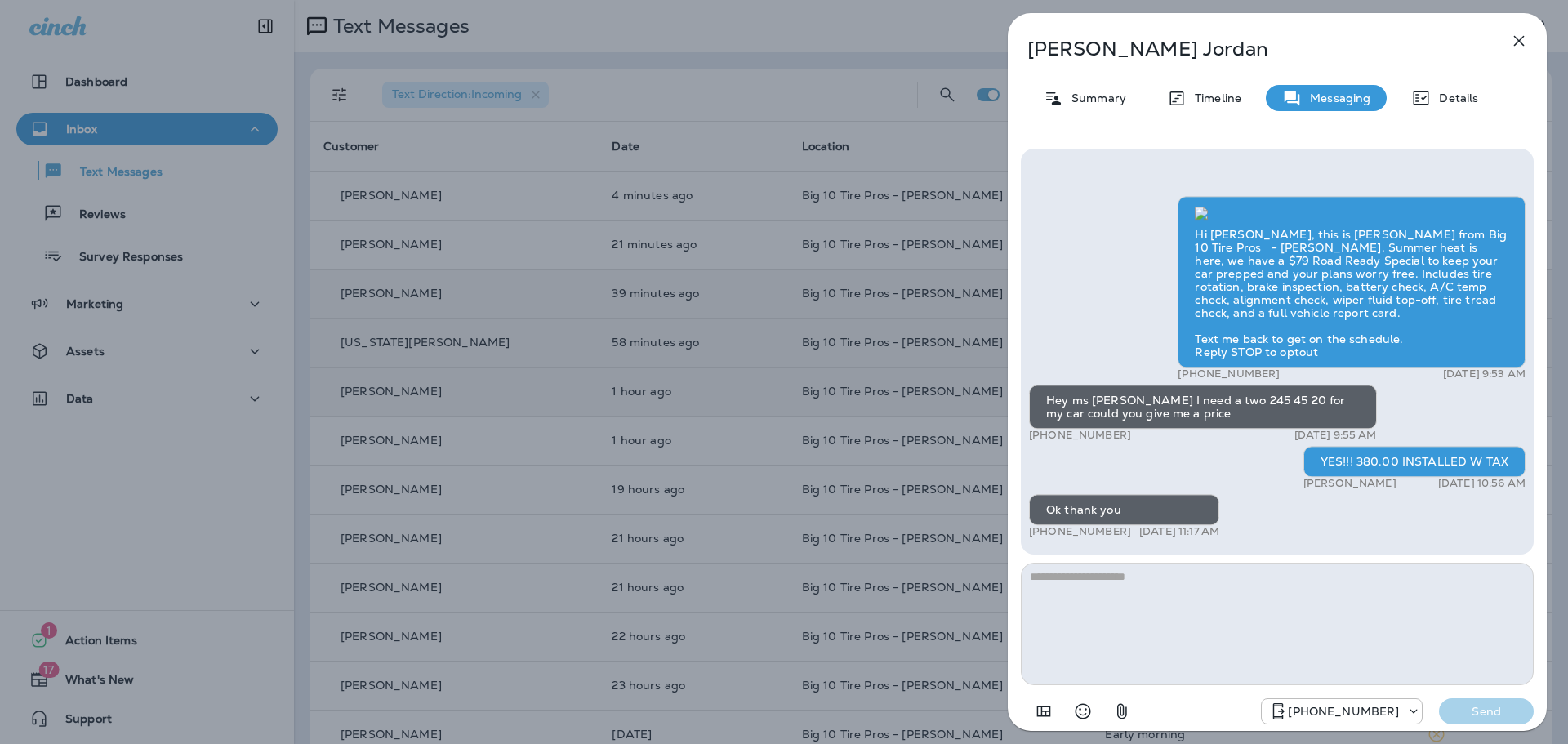
click at [1142, 633] on textarea at bounding box center [1277, 624] width 513 height 123
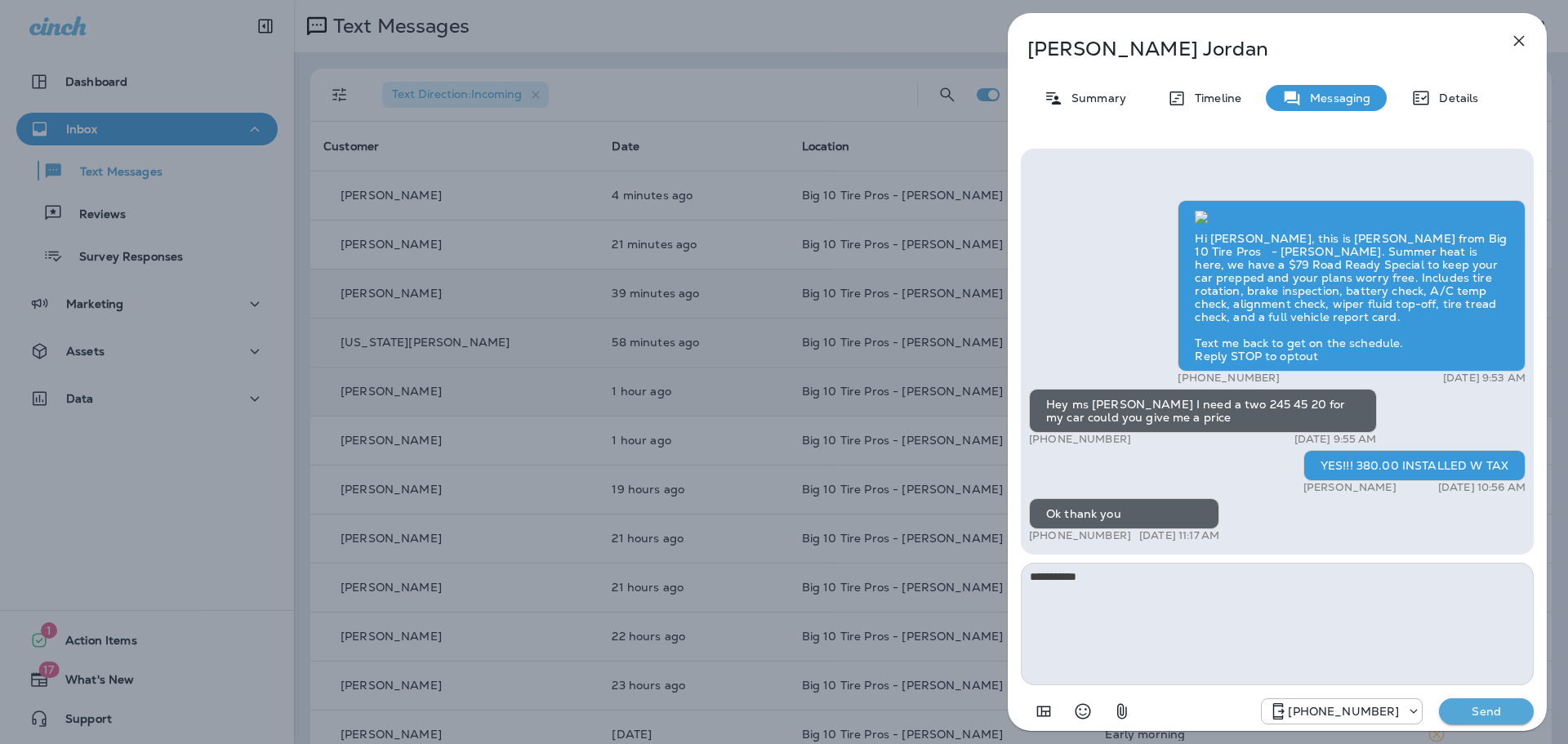
type textarea "**********"
click at [1493, 711] on p "Send" at bounding box center [1486, 712] width 69 height 14
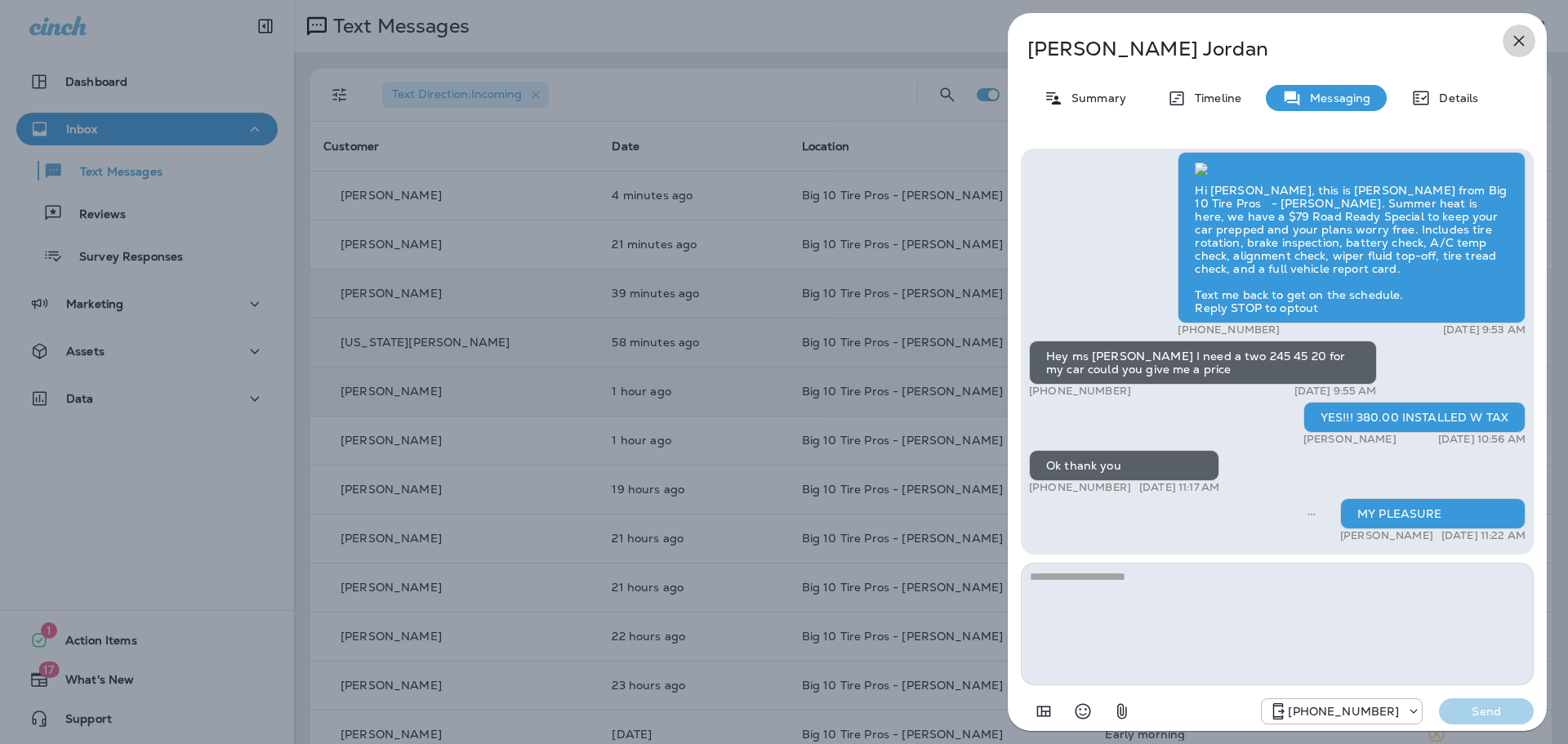
click at [1518, 41] on icon "button" at bounding box center [1519, 41] width 11 height 11
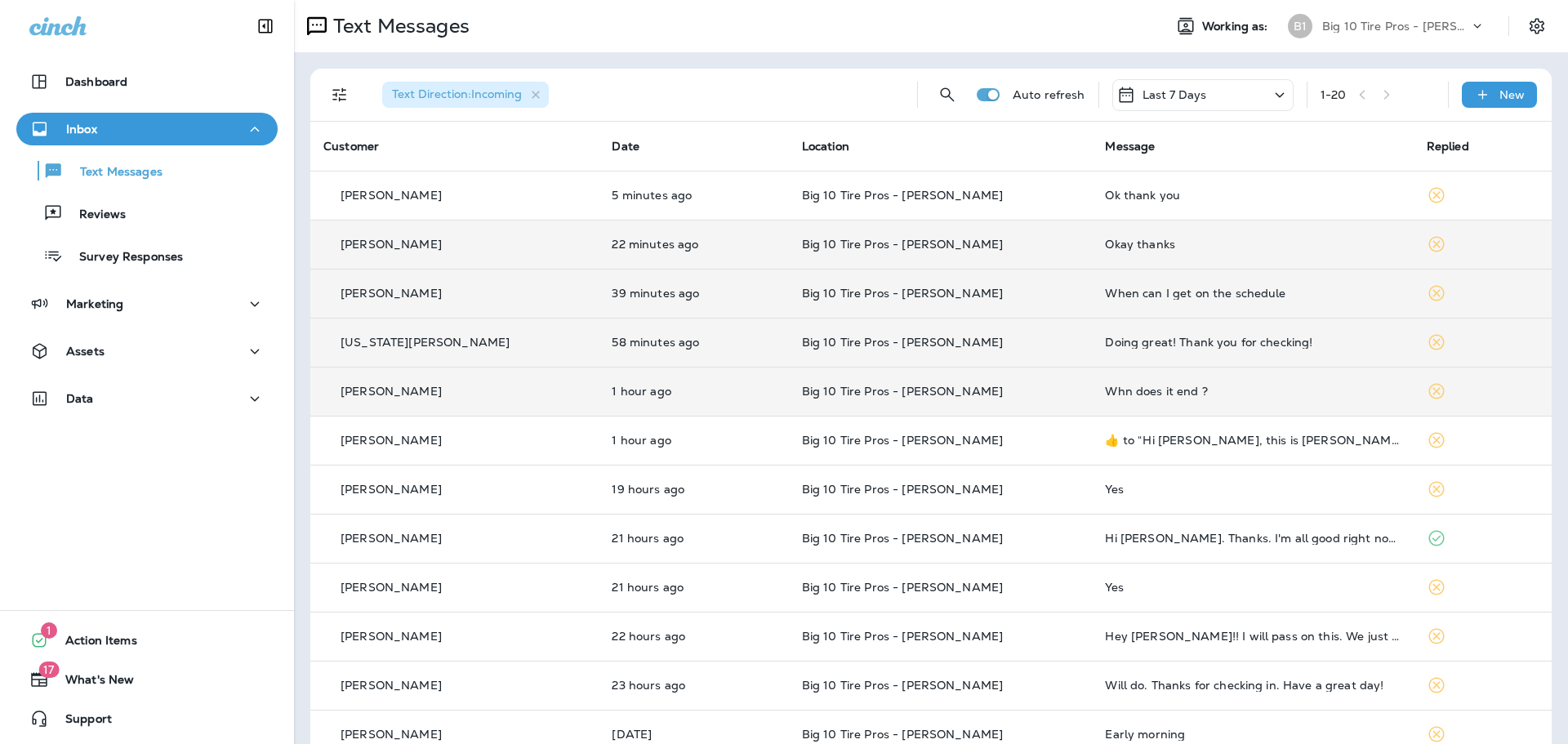
click at [1111, 241] on div "Okay thanks" at bounding box center [1252, 244] width 295 height 13
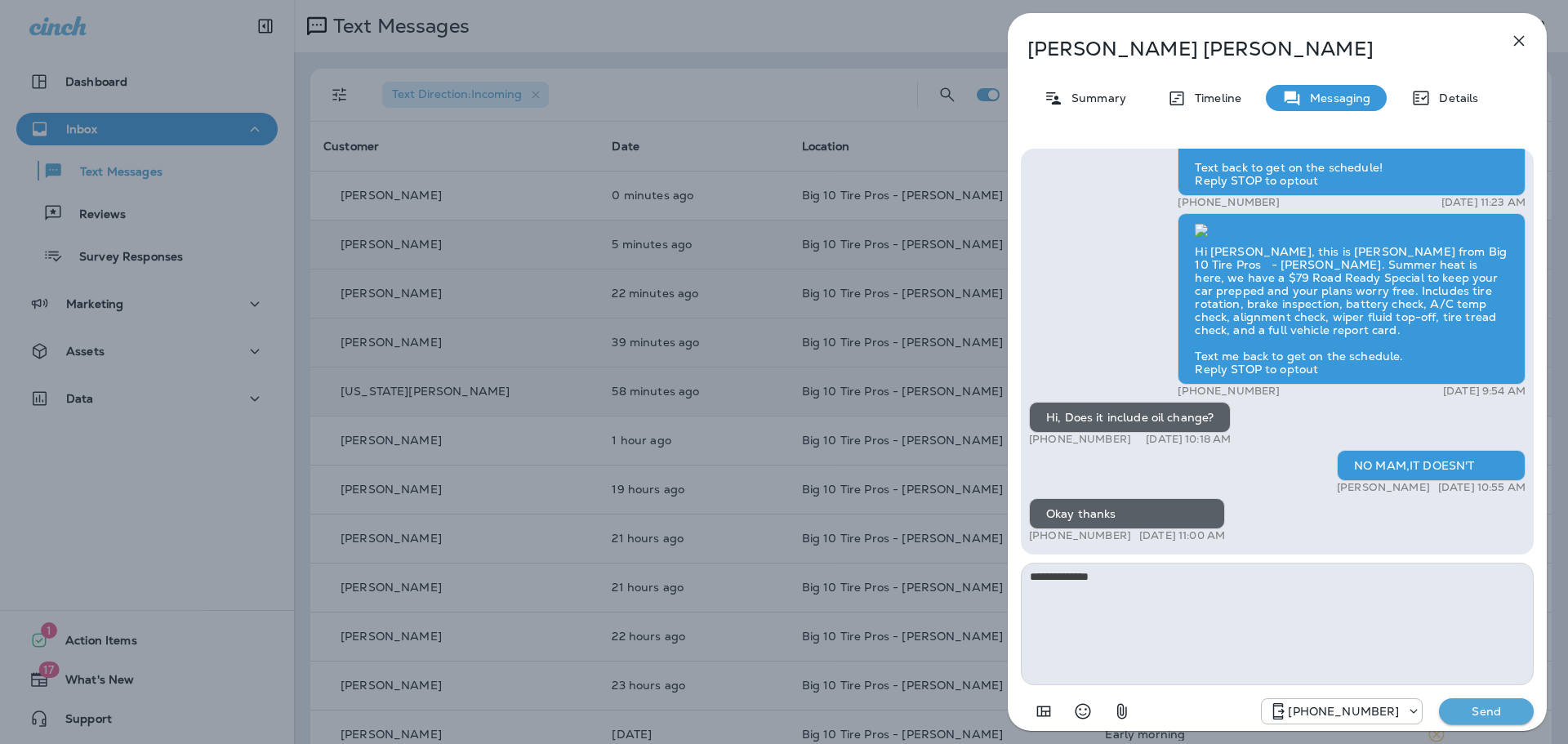
type textarea "**********"
click at [1464, 715] on p "Send" at bounding box center [1486, 712] width 69 height 14
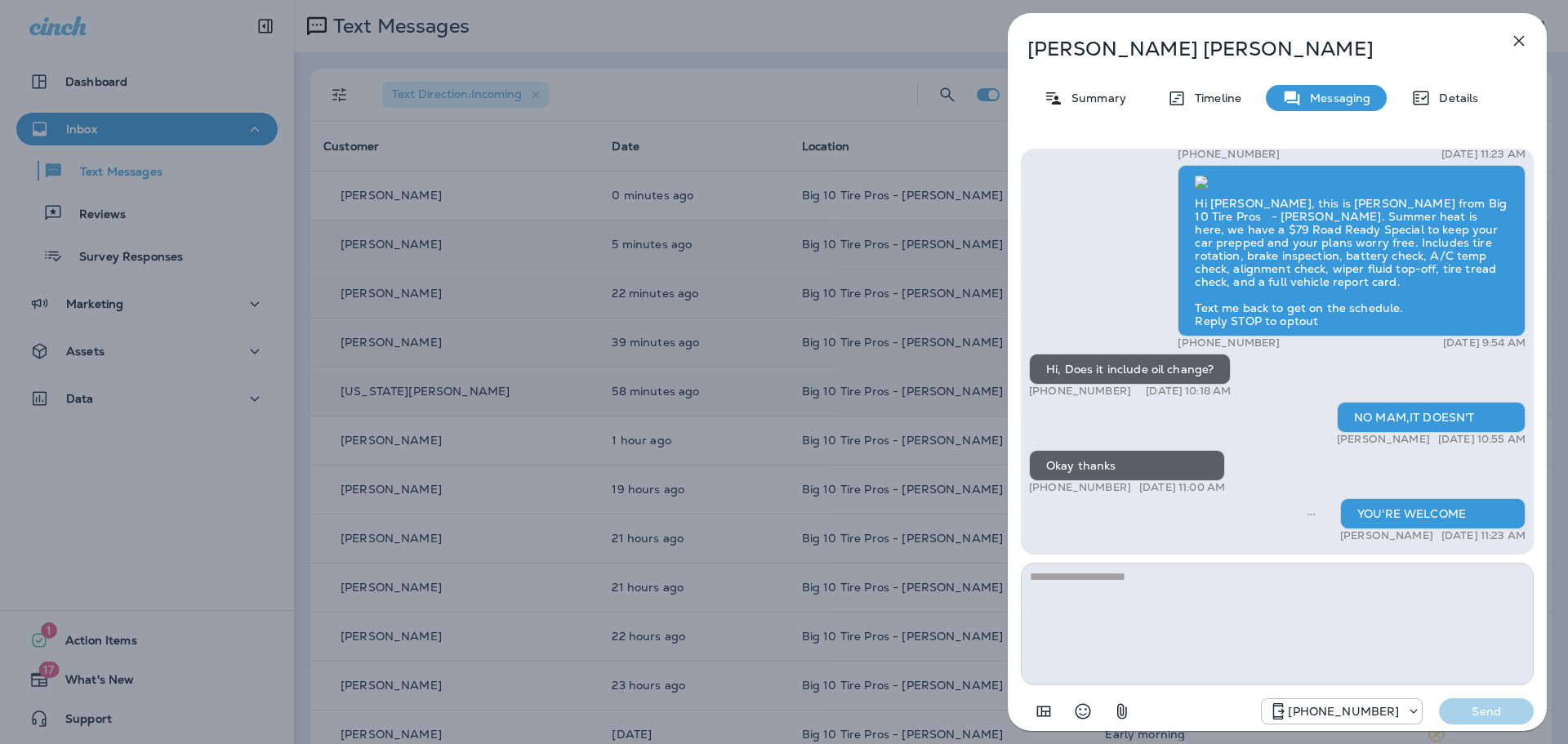
click at [1512, 39] on icon "button" at bounding box center [1519, 41] width 20 height 20
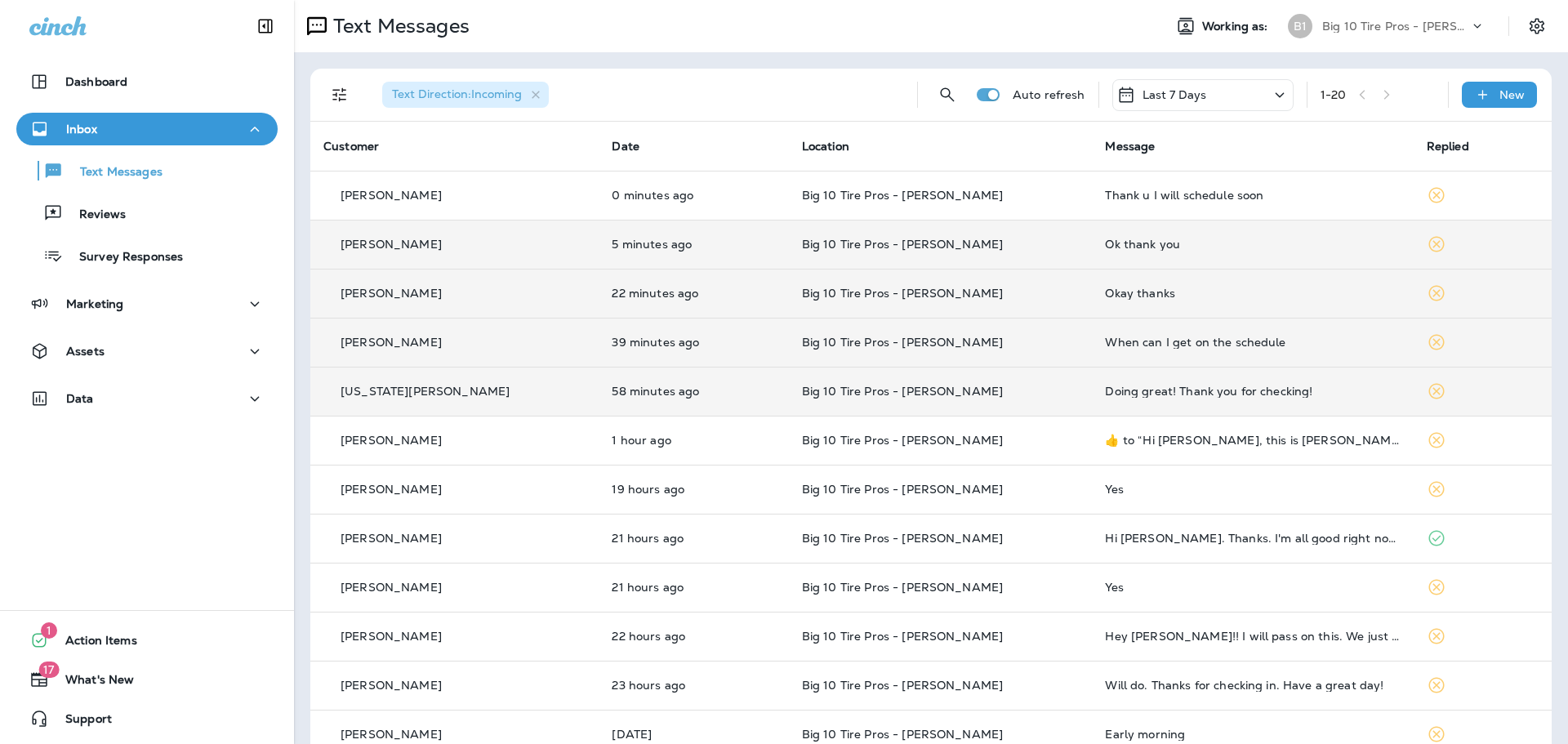
click at [1132, 390] on div "Doing great! Thank you for checking!" at bounding box center [1252, 391] width 295 height 13
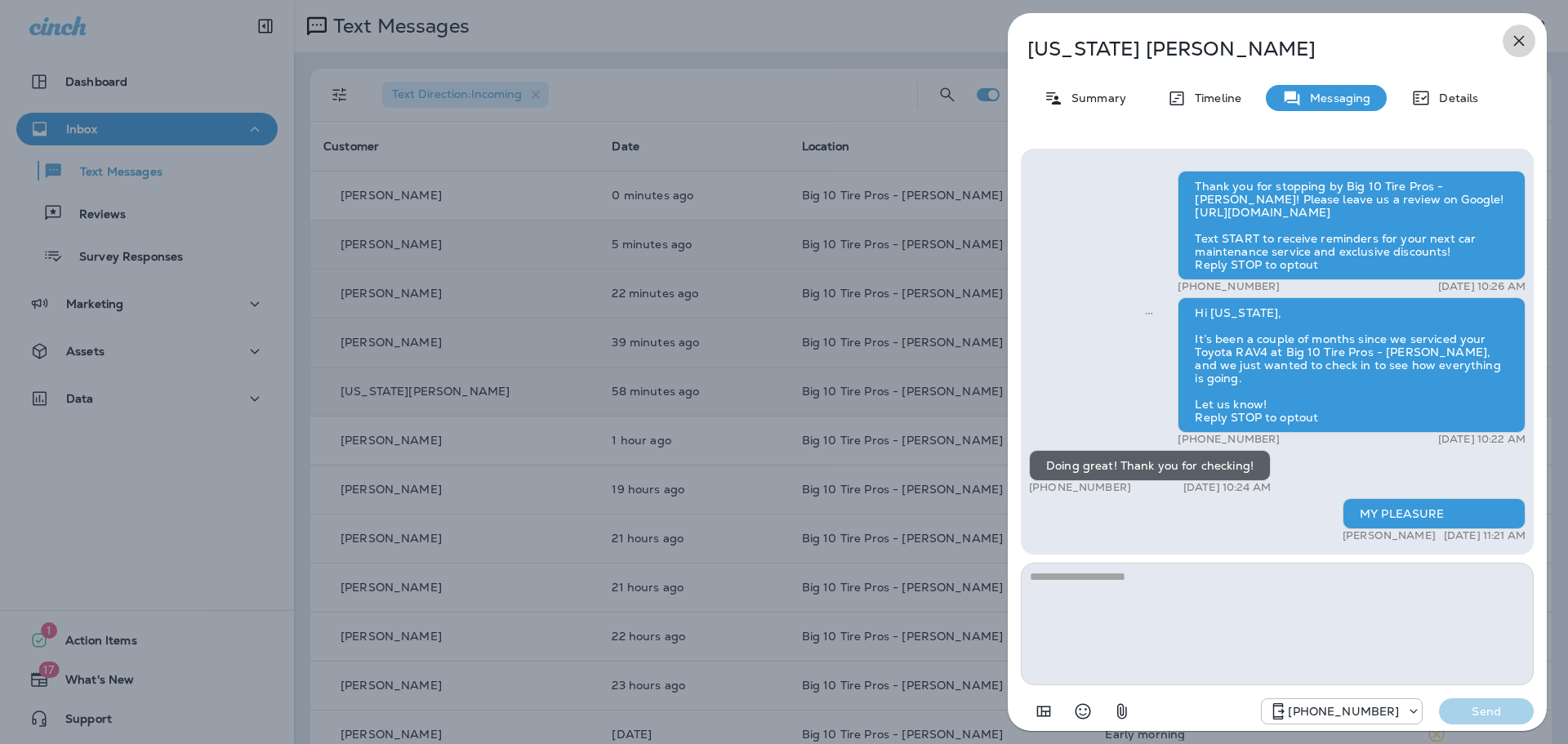
click at [1525, 43] on icon "button" at bounding box center [1519, 41] width 20 height 20
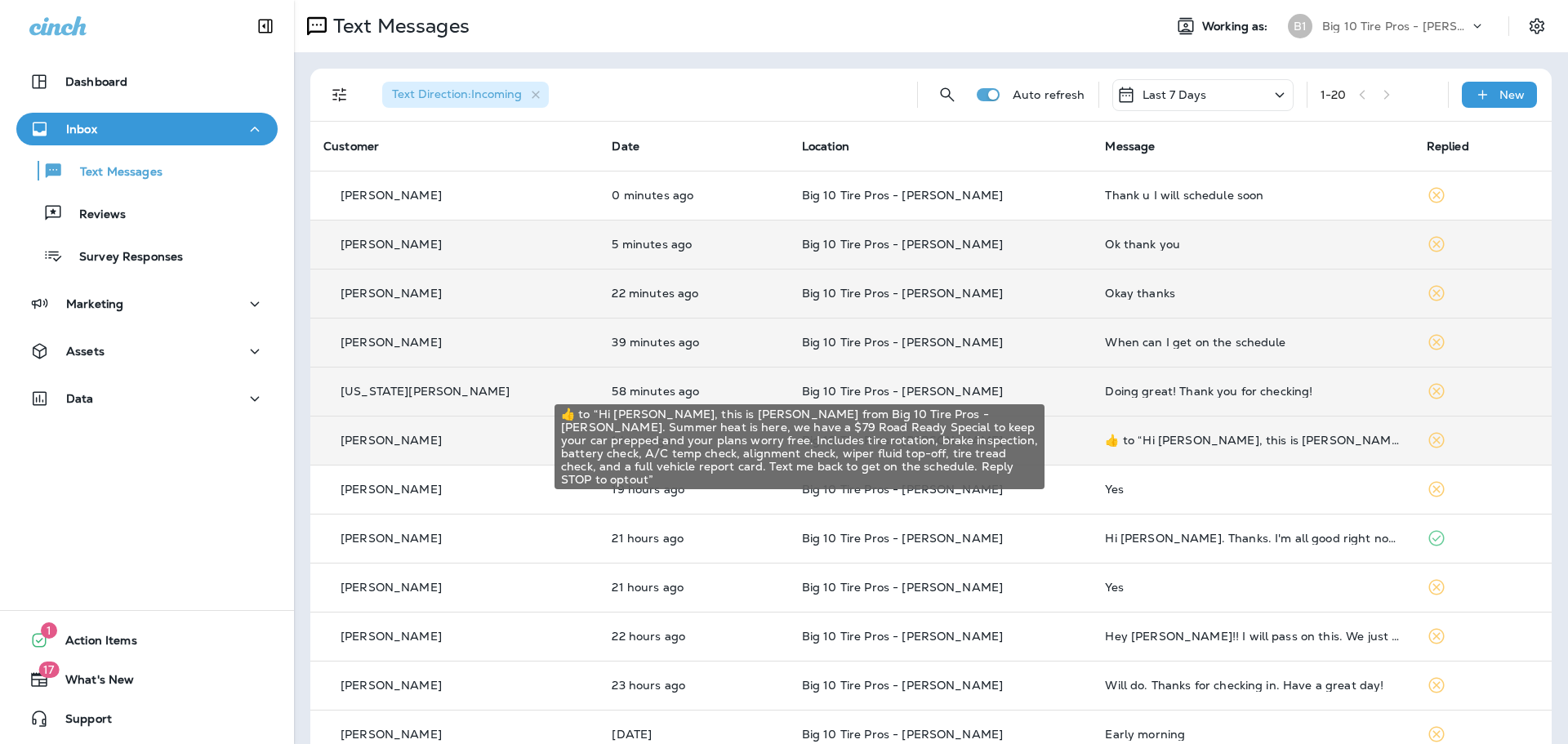
click at [1142, 441] on div "​👍​ to “ Hi [PERSON_NAME], this is [PERSON_NAME] from Big 10 Tire Pros - [PERSO…" at bounding box center [1252, 440] width 295 height 13
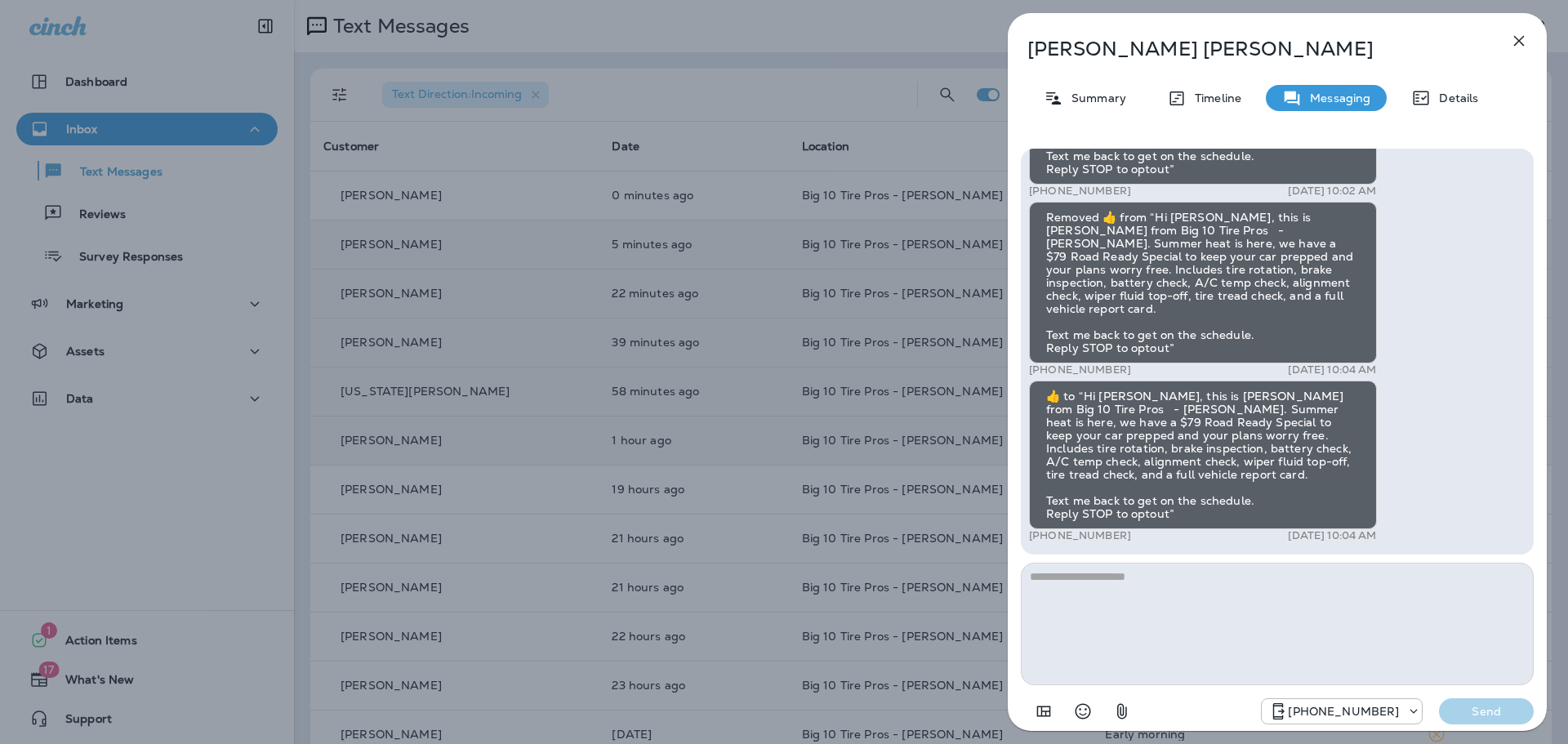
click at [1520, 39] on icon "button" at bounding box center [1519, 41] width 11 height 11
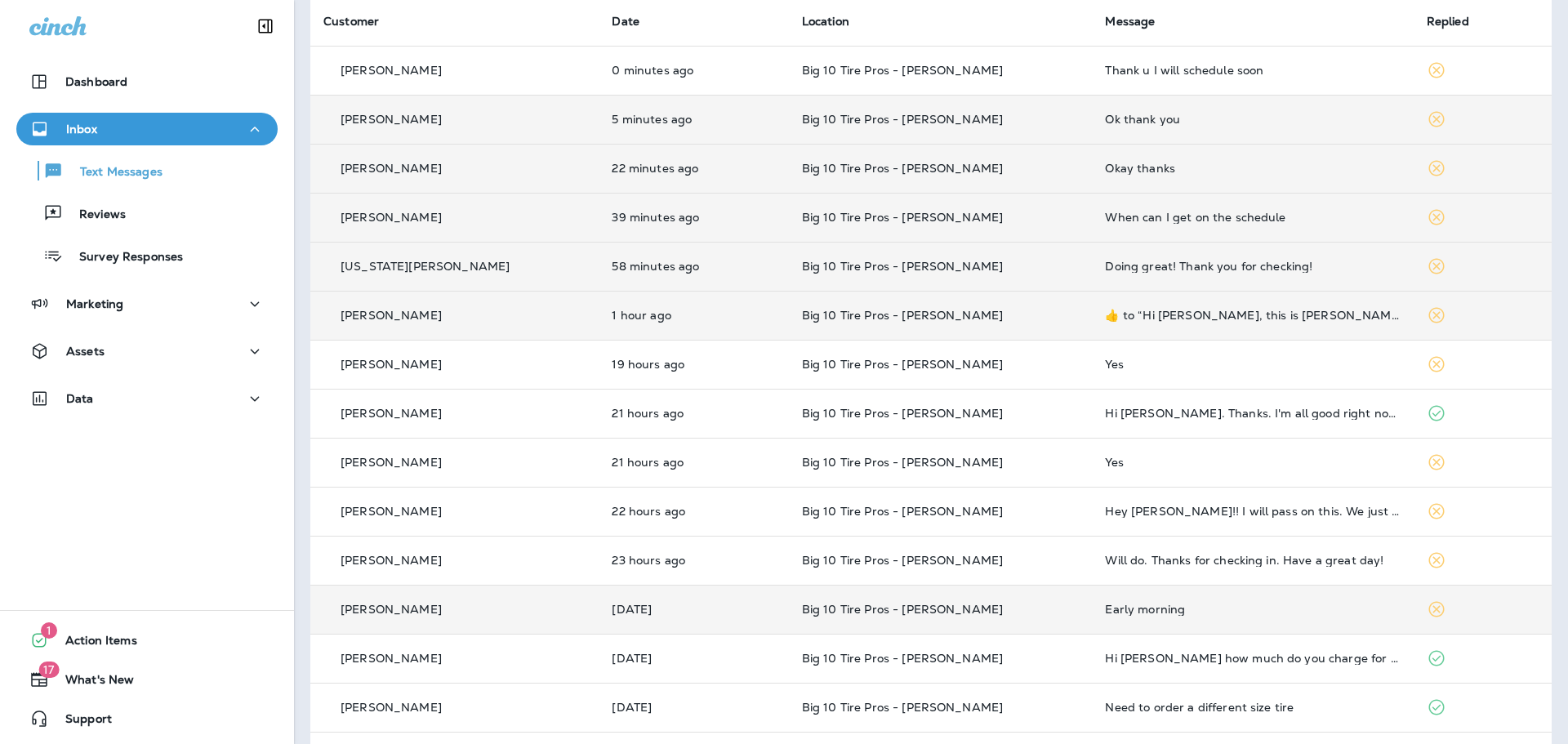
scroll to position [163, 0]
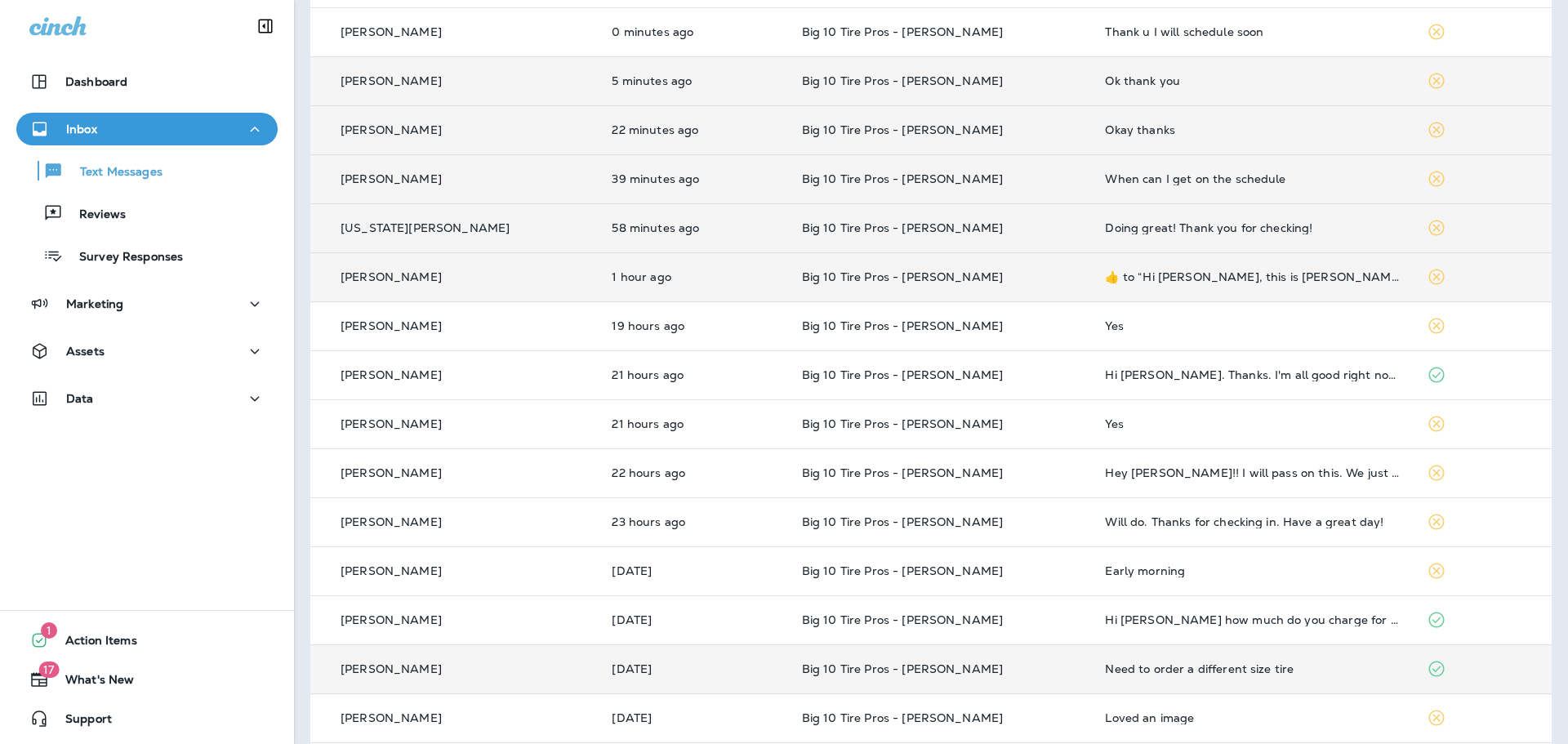
click at [1188, 665] on div "Need to order a different size tire" at bounding box center [1252, 669] width 295 height 13
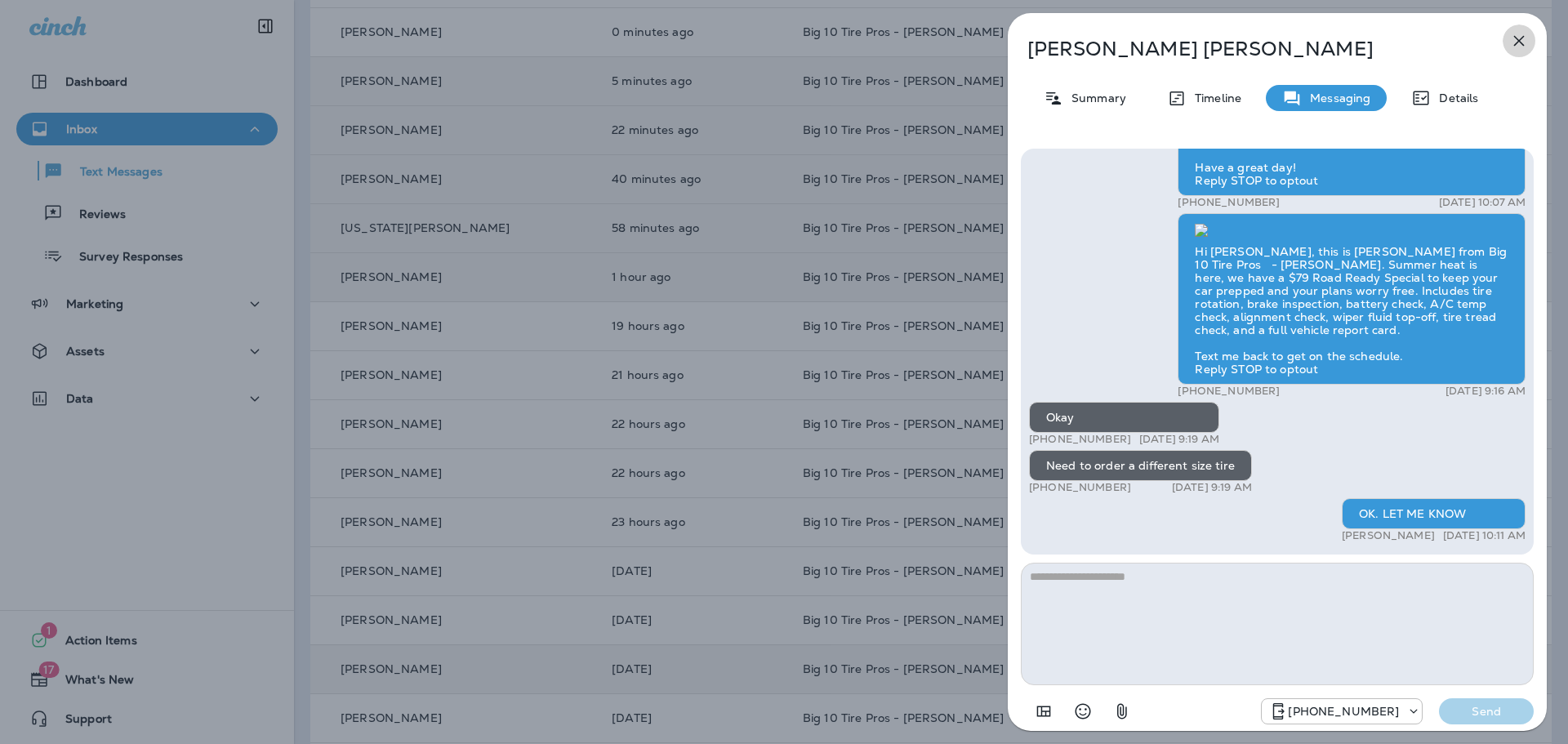
click at [1521, 40] on icon "button" at bounding box center [1519, 41] width 11 height 11
